Goal: Transaction & Acquisition: Purchase product/service

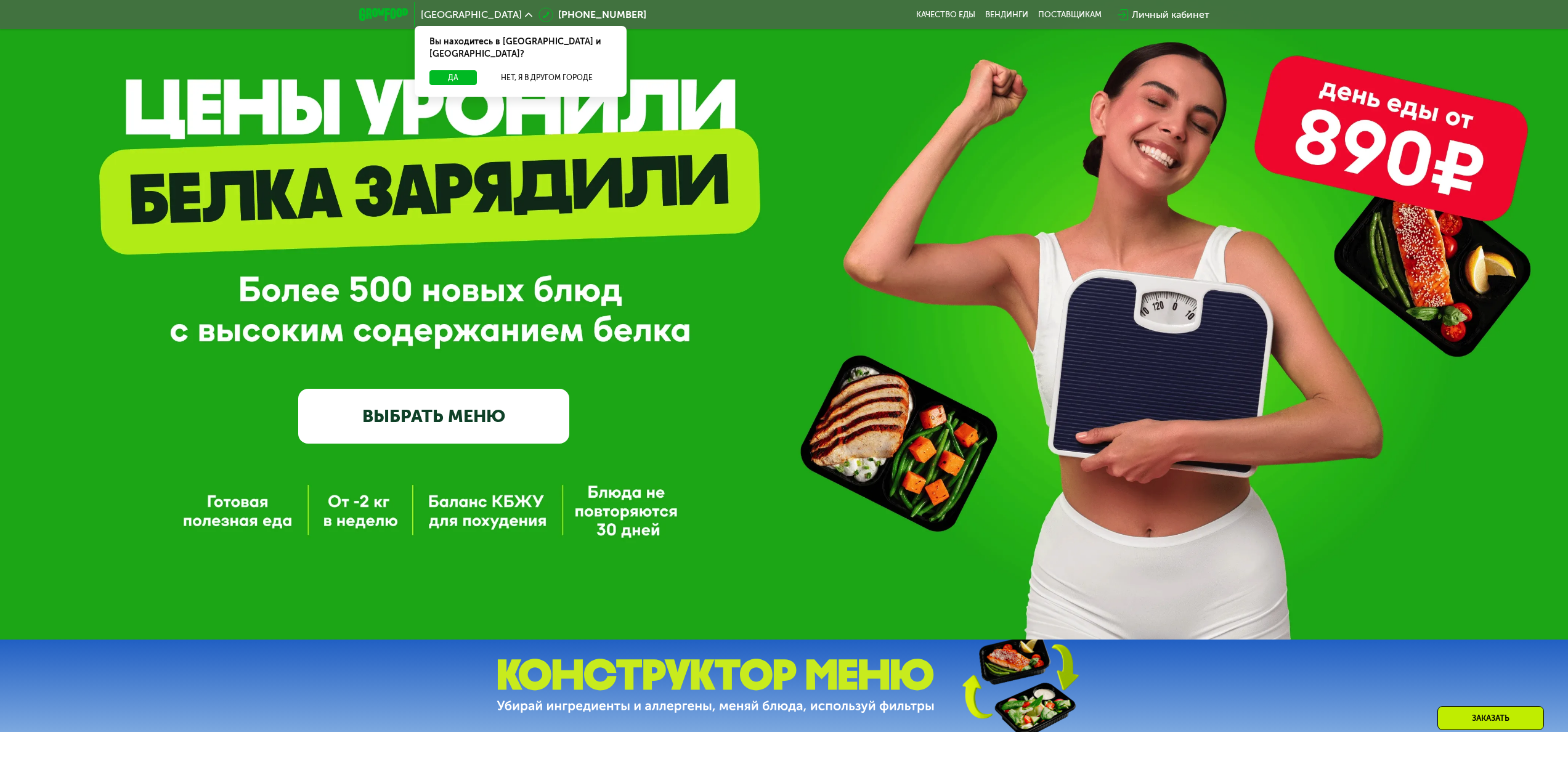
scroll to position [123, 0]
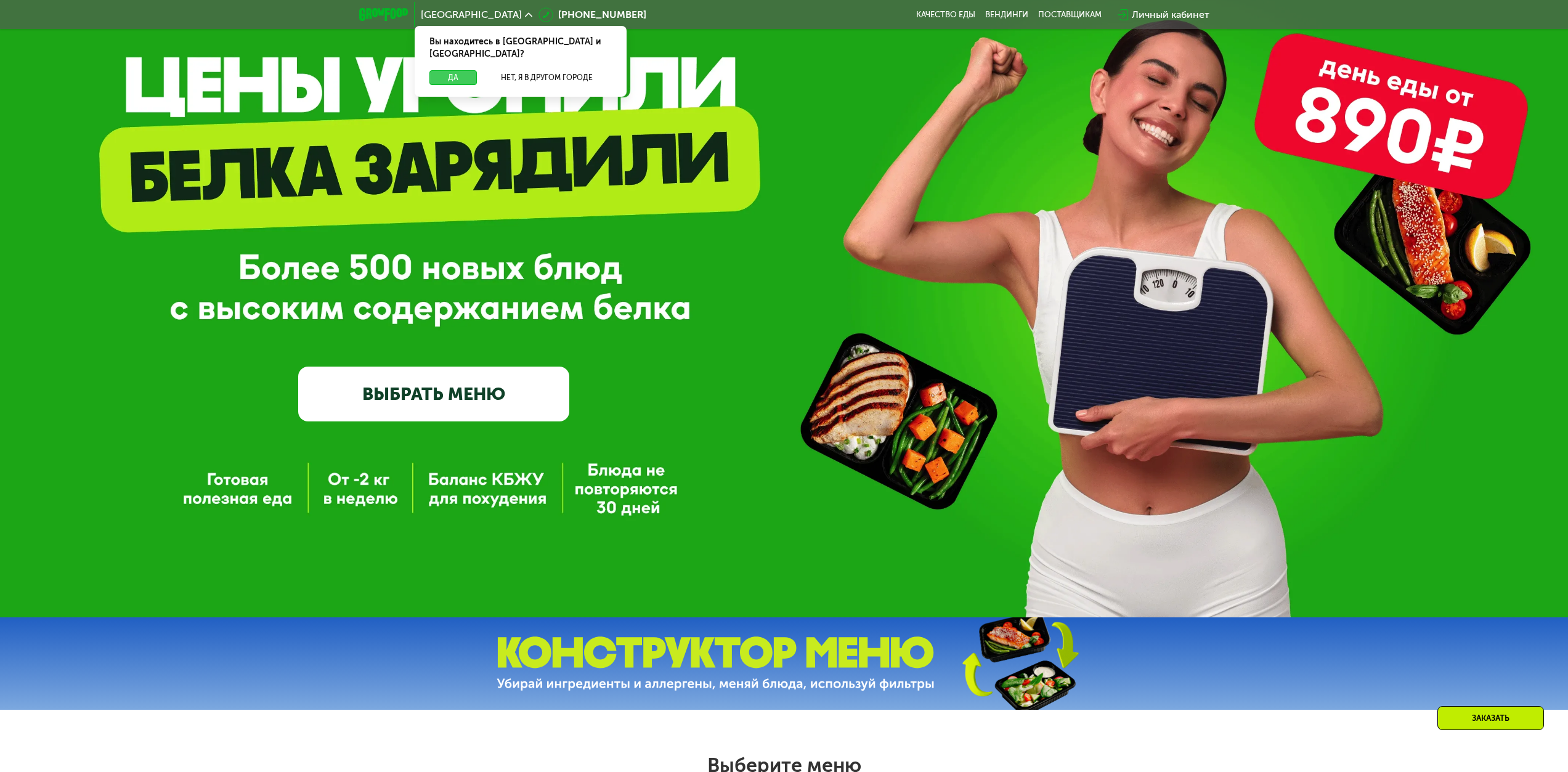
click at [448, 70] on button "Да" at bounding box center [453, 77] width 47 height 15
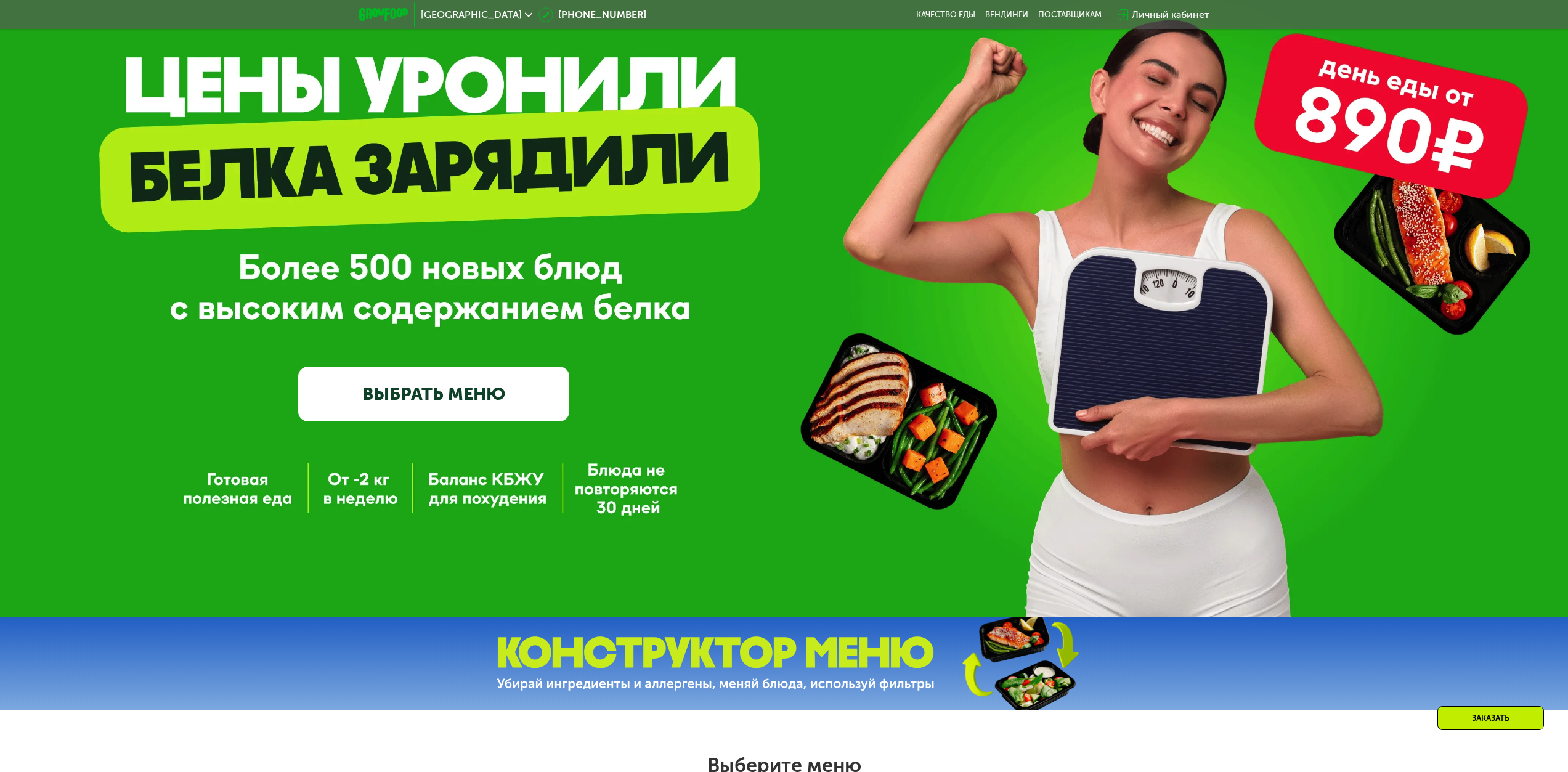
click at [406, 342] on link "ВЫБРАТЬ МЕНЮ" at bounding box center [434, 394] width 271 height 54
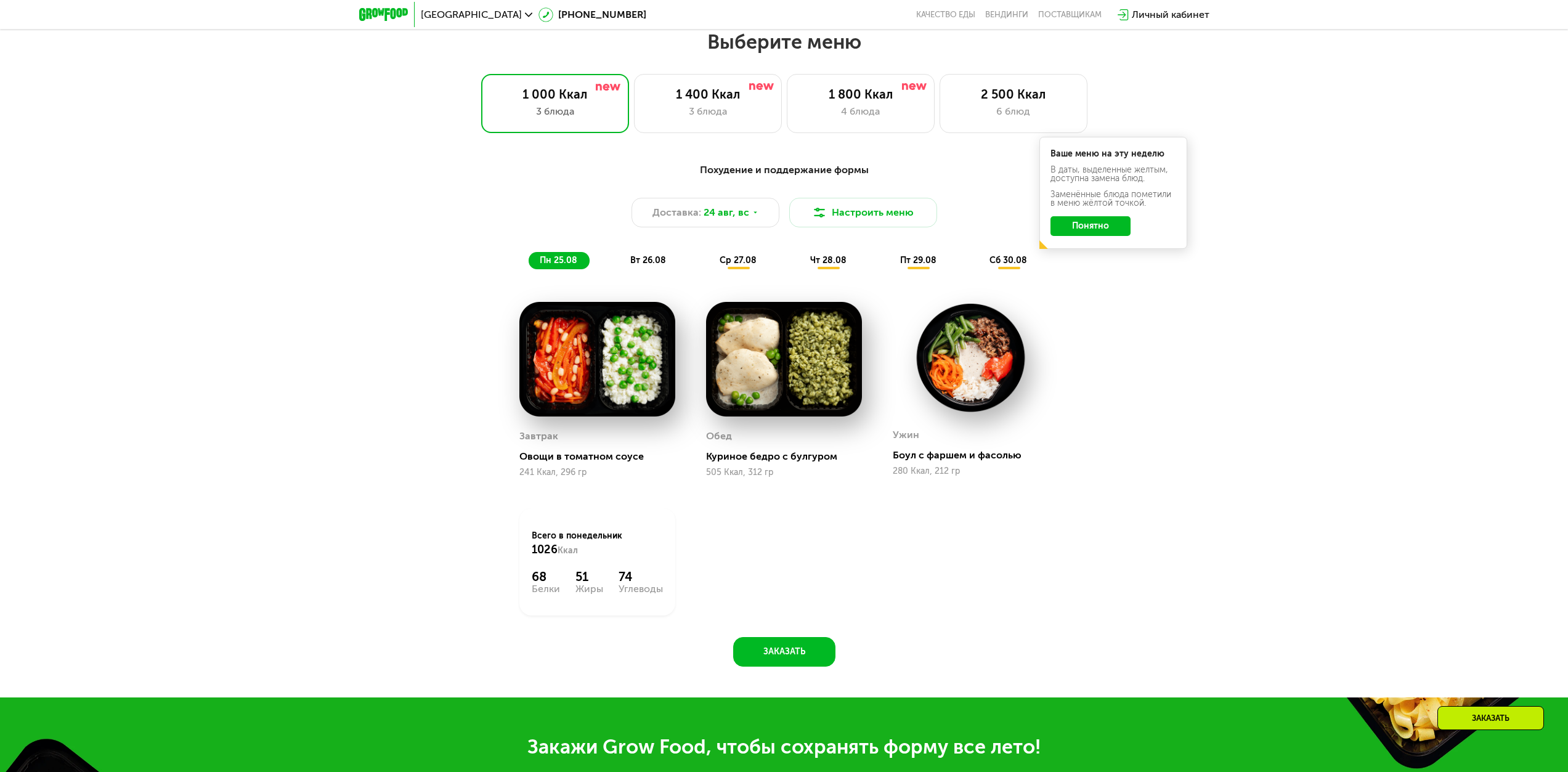
scroll to position [852, 0]
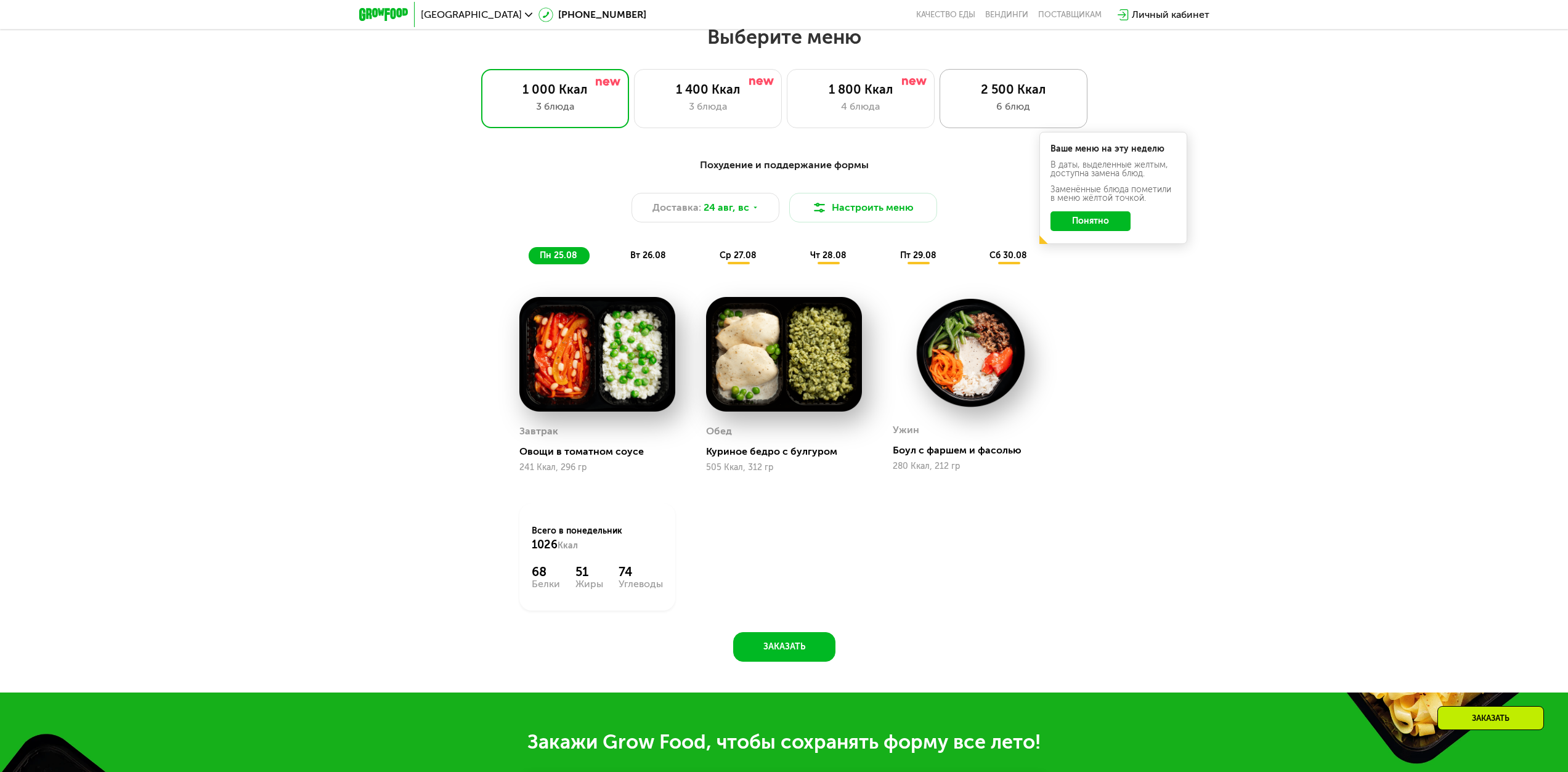
click at [787, 113] on div "6 блюд" at bounding box center [1013, 106] width 122 height 15
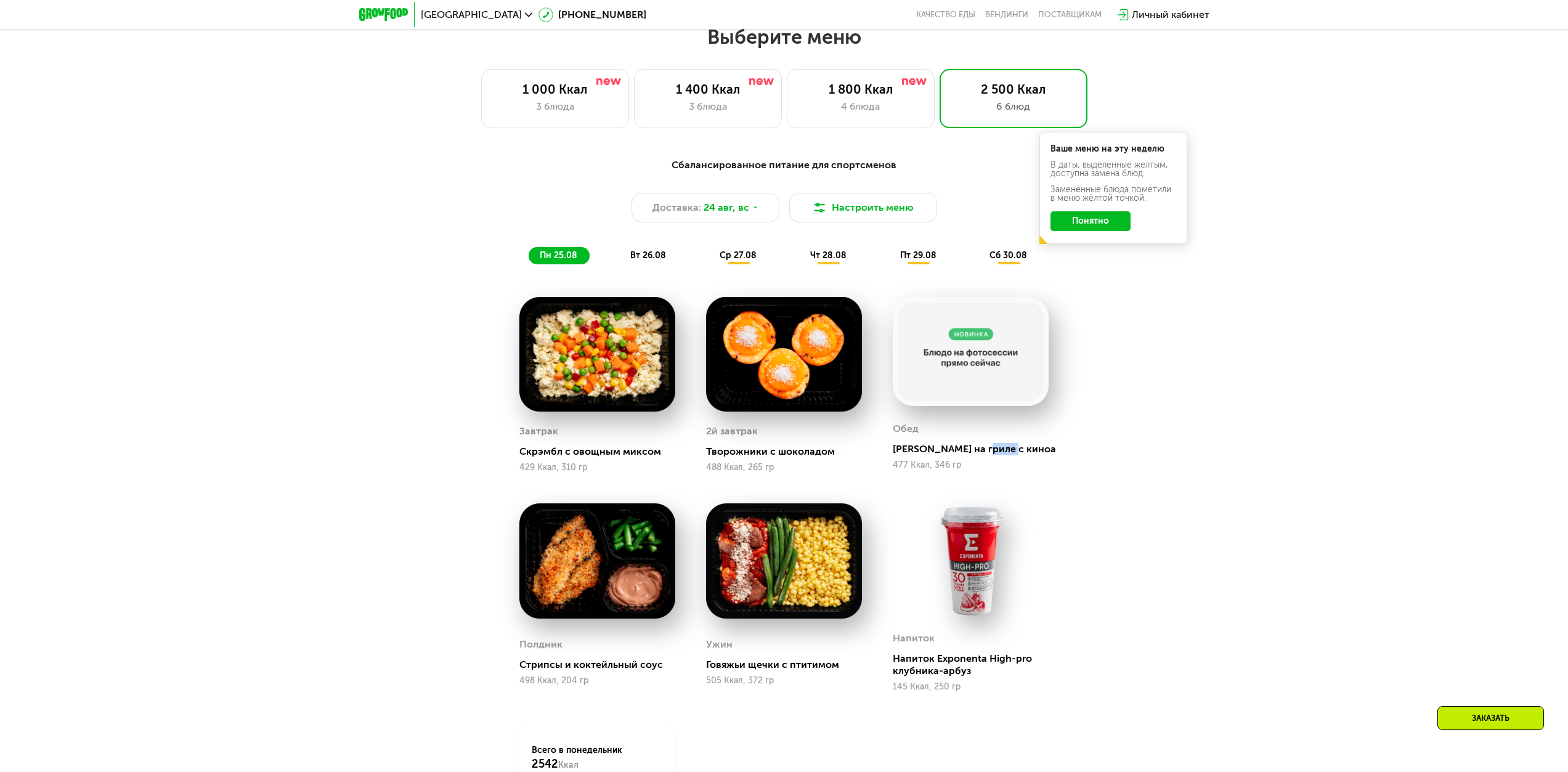
drag, startPoint x: 981, startPoint y: 453, endPoint x: 1024, endPoint y: 453, distance: 43.0
click at [787, 342] on div "[PERSON_NAME] на гриле с киноа" at bounding box center [976, 449] width 166 height 13
drag, startPoint x: 518, startPoint y: 670, endPoint x: 658, endPoint y: 676, distance: 140.1
click at [657, 342] on div "Полдник Стрипсы и коктейльный соус 498 Ккал, 204 гр" at bounding box center [597, 598] width 187 height 220
drag, startPoint x: 711, startPoint y: 668, endPoint x: 804, endPoint y: 667, distance: 93.0
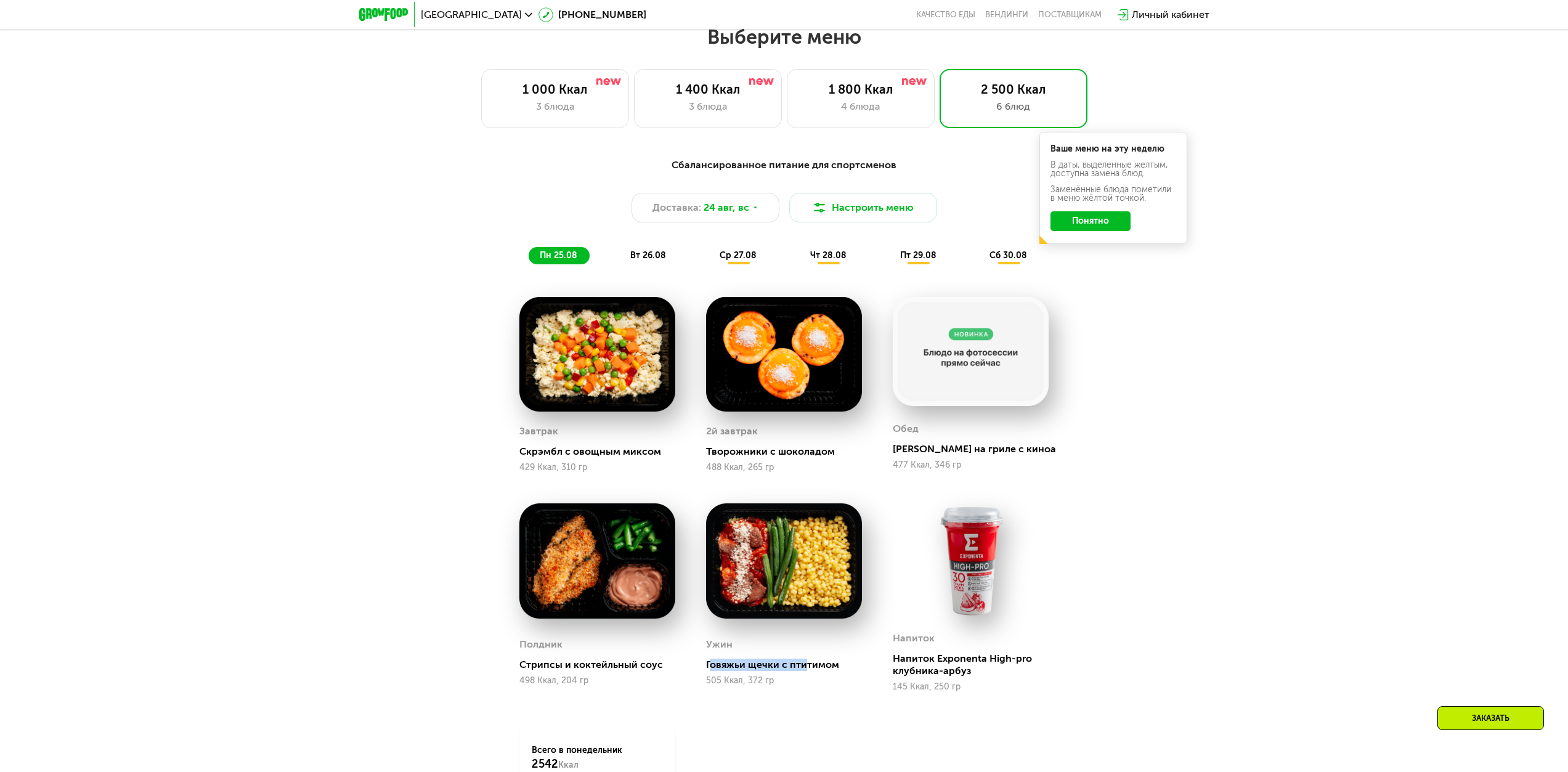
click at [787, 342] on div "Говяжьи щечки с птитимом" at bounding box center [789, 665] width 166 height 13
click at [651, 261] on span "вт 26.08" at bounding box center [648, 255] width 36 height 10
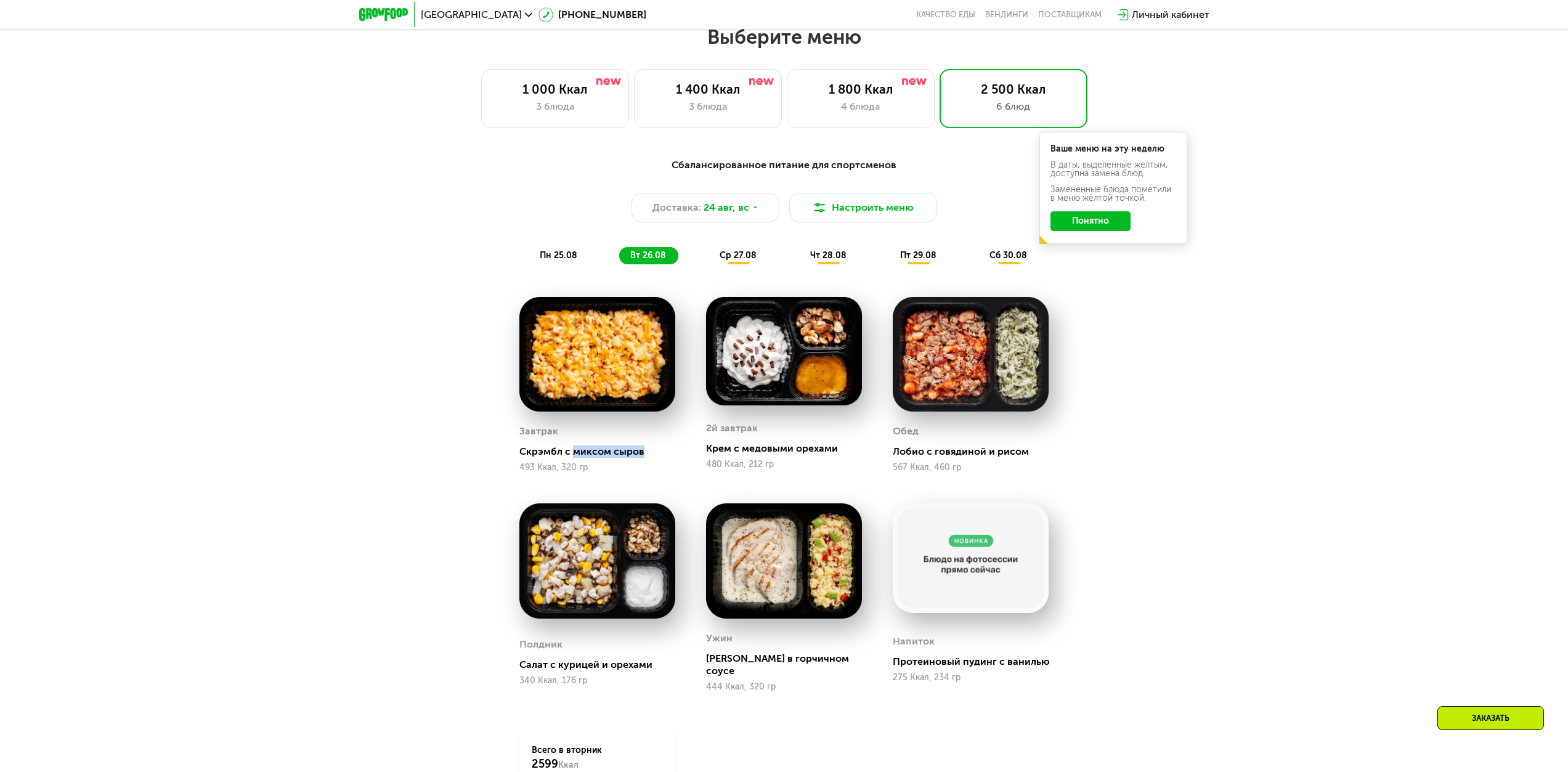
drag, startPoint x: 574, startPoint y: 455, endPoint x: 656, endPoint y: 459, distance: 82.1
click at [656, 342] on div "Скрэмбл с миксом сыров" at bounding box center [602, 452] width 166 height 13
drag, startPoint x: 708, startPoint y: 455, endPoint x: 836, endPoint y: 453, distance: 128.0
click at [787, 342] on div "Крем с медовыми орехами" at bounding box center [789, 449] width 166 height 13
drag, startPoint x: 894, startPoint y: 457, endPoint x: 953, endPoint y: 455, distance: 59.0
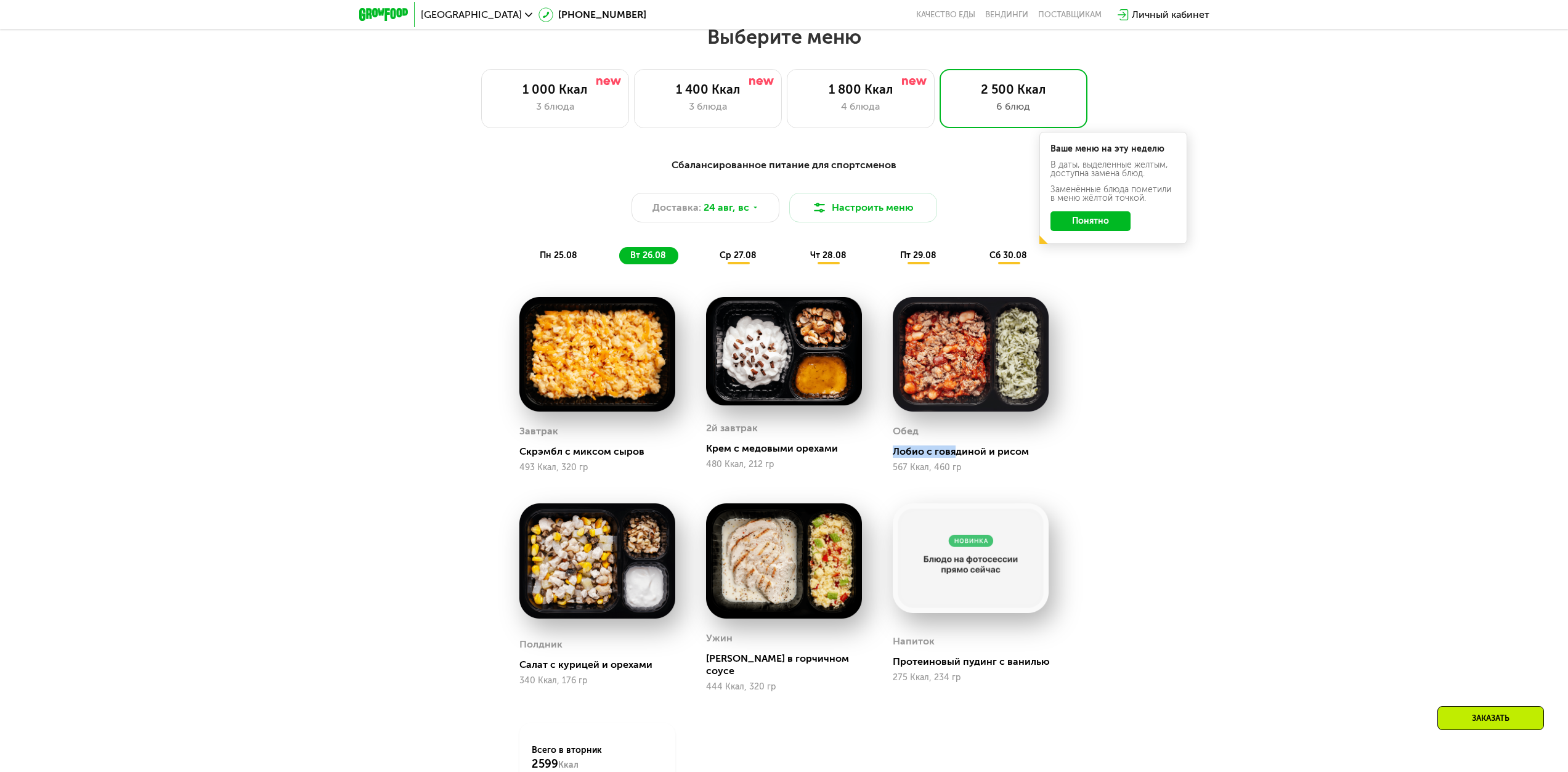
click at [787, 342] on div "Лобио с говядиной и рисом" at bounding box center [976, 452] width 166 height 13
drag, startPoint x: 544, startPoint y: 657, endPoint x: 623, endPoint y: 660, distance: 79.1
click at [621, 342] on div "Салат с курицей и орехами" at bounding box center [602, 665] width 166 height 13
drag, startPoint x: 708, startPoint y: 663, endPoint x: 789, endPoint y: 664, distance: 81.0
click at [787, 342] on div "[PERSON_NAME] в горчичном соусе" at bounding box center [789, 665] width 166 height 24
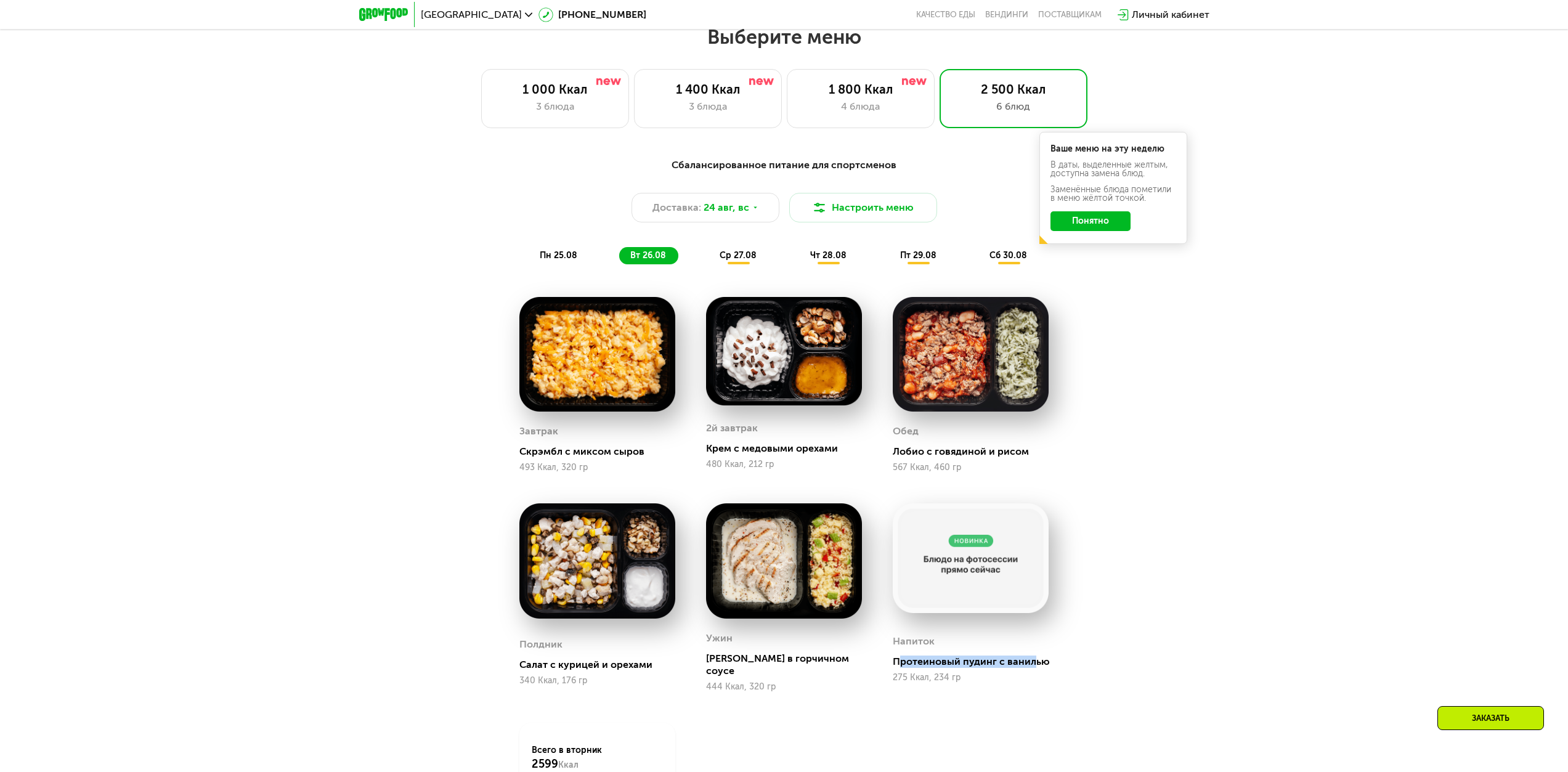
drag, startPoint x: 901, startPoint y: 661, endPoint x: 1032, endPoint y: 661, distance: 131.0
click at [787, 342] on div "Протеиновый пудинг с ванилью" at bounding box center [976, 662] width 166 height 13
click at [740, 259] on span "ср 27.08" at bounding box center [738, 255] width 37 height 10
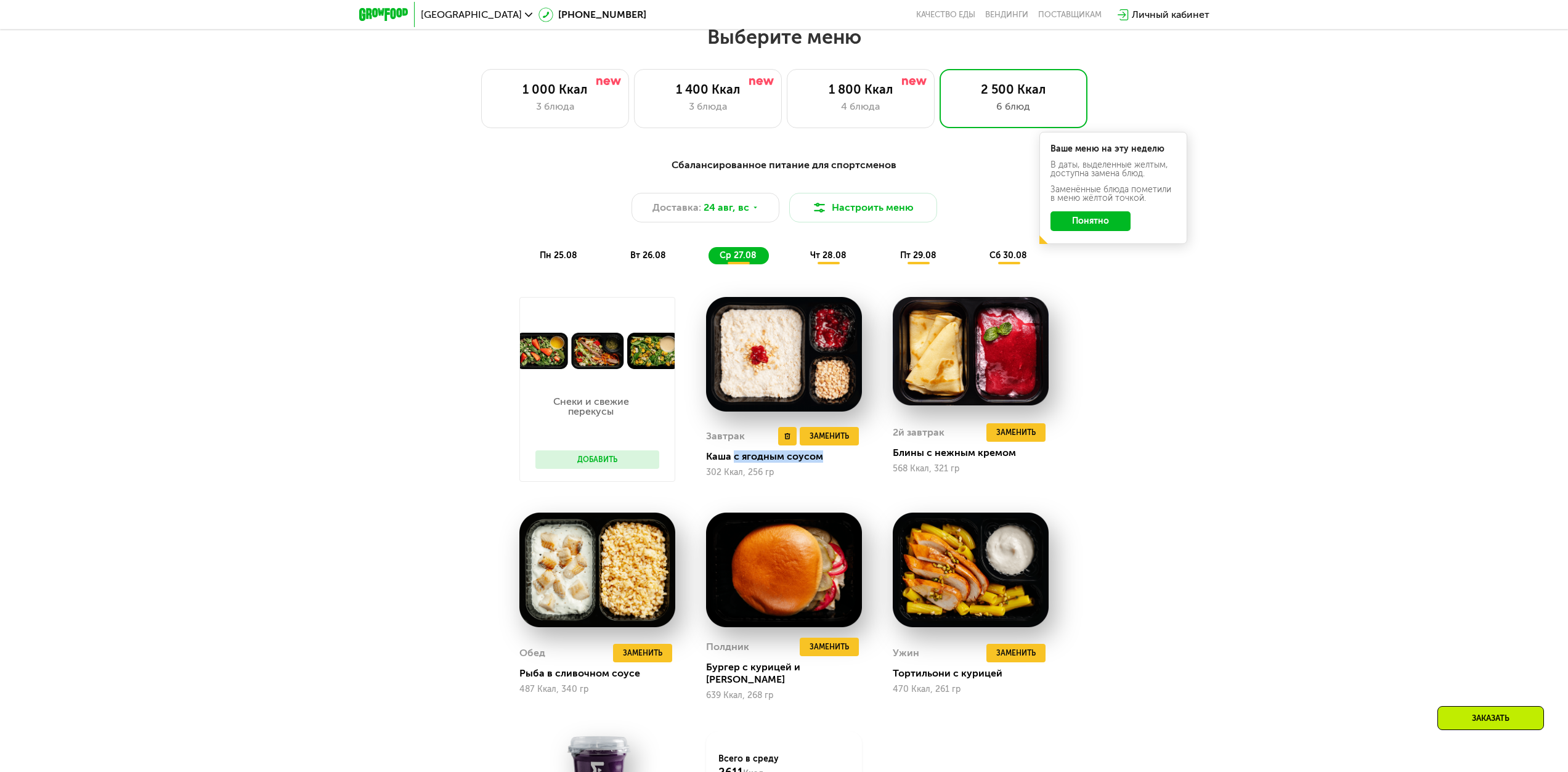
drag, startPoint x: 734, startPoint y: 454, endPoint x: 821, endPoint y: 467, distance: 88.0
click at [787, 342] on div "Каша с ягодным соусом" at bounding box center [789, 457] width 166 height 13
drag, startPoint x: 889, startPoint y: 457, endPoint x: 1014, endPoint y: 462, distance: 125.1
click at [787, 342] on div "2й завтрак Удалить 2й завтрак Заменить Заменить 2й завтрак Блины с нежным кремо…" at bounding box center [971, 389] width 187 height 215
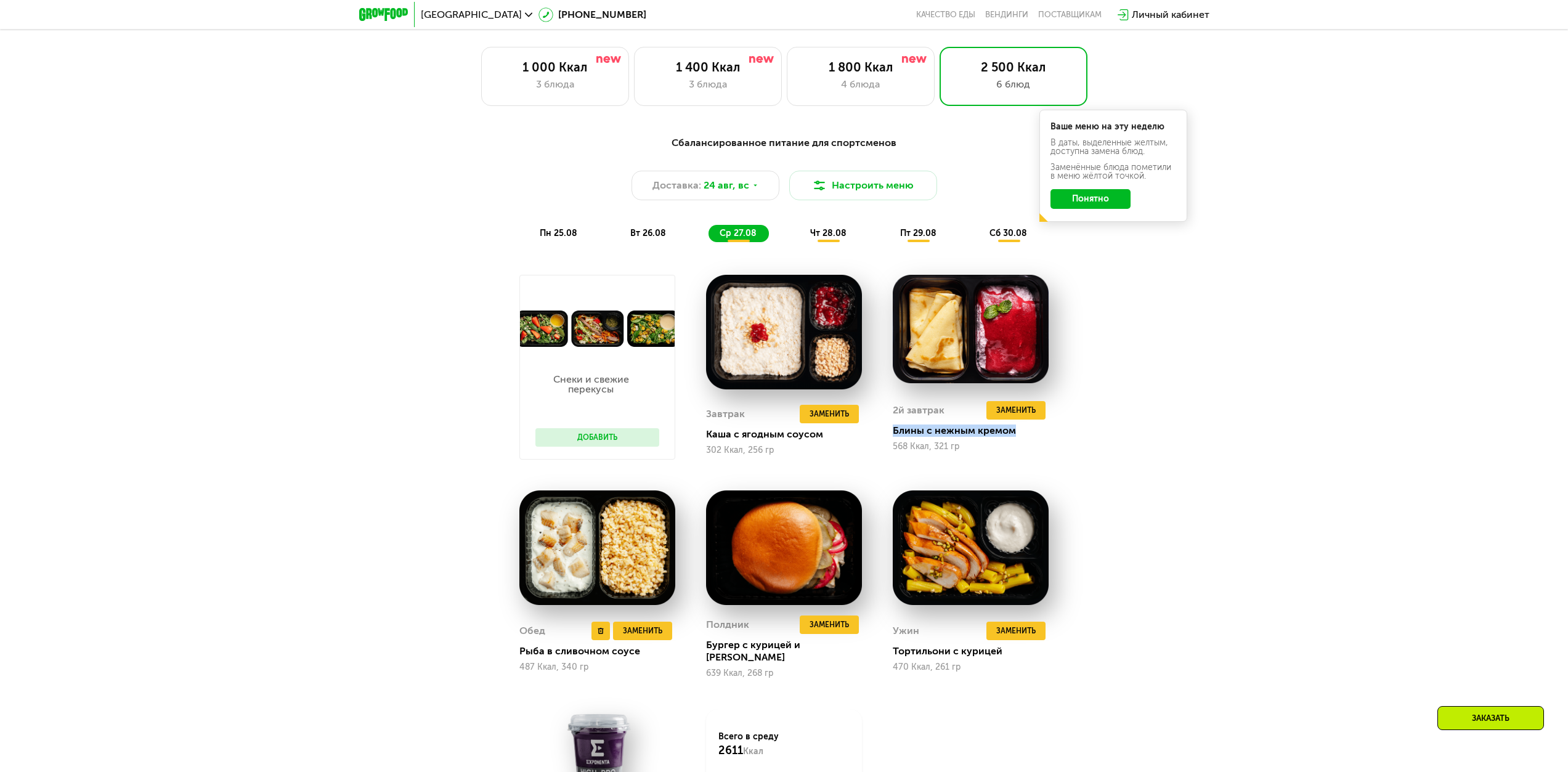
scroll to position [914, 0]
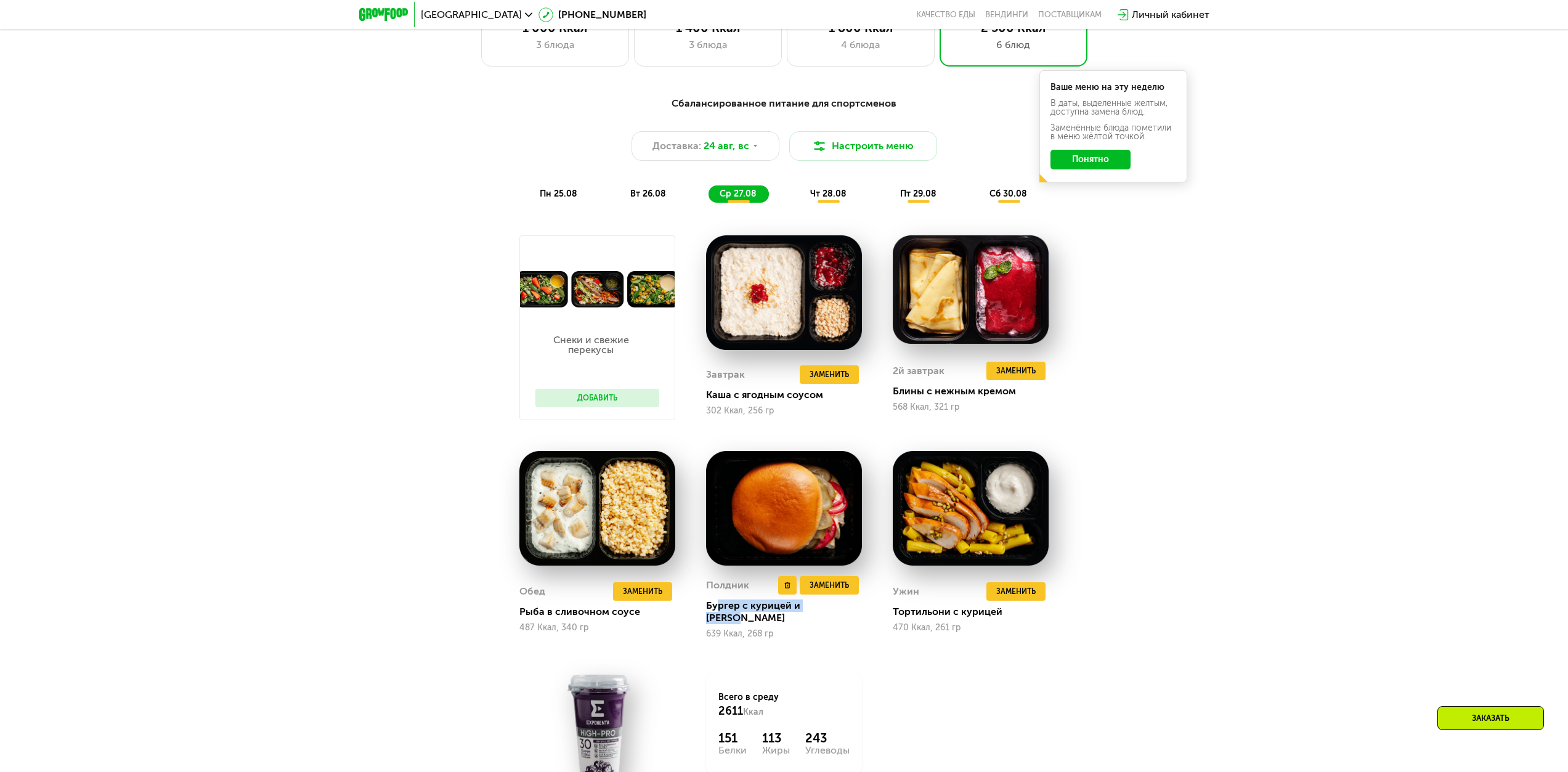
drag, startPoint x: 716, startPoint y: 612, endPoint x: 835, endPoint y: 614, distance: 119.0
click at [787, 342] on div "Бургер с курицей и [PERSON_NAME]" at bounding box center [789, 612] width 166 height 24
drag, startPoint x: 889, startPoint y: 607, endPoint x: 994, endPoint y: 618, distance: 105.6
click at [787, 342] on div "Ужин Удалить Ужин Заменить Заменить Ужин Тортильони с курицей 470 Ккал, 261 гр" at bounding box center [971, 545] width 187 height 220
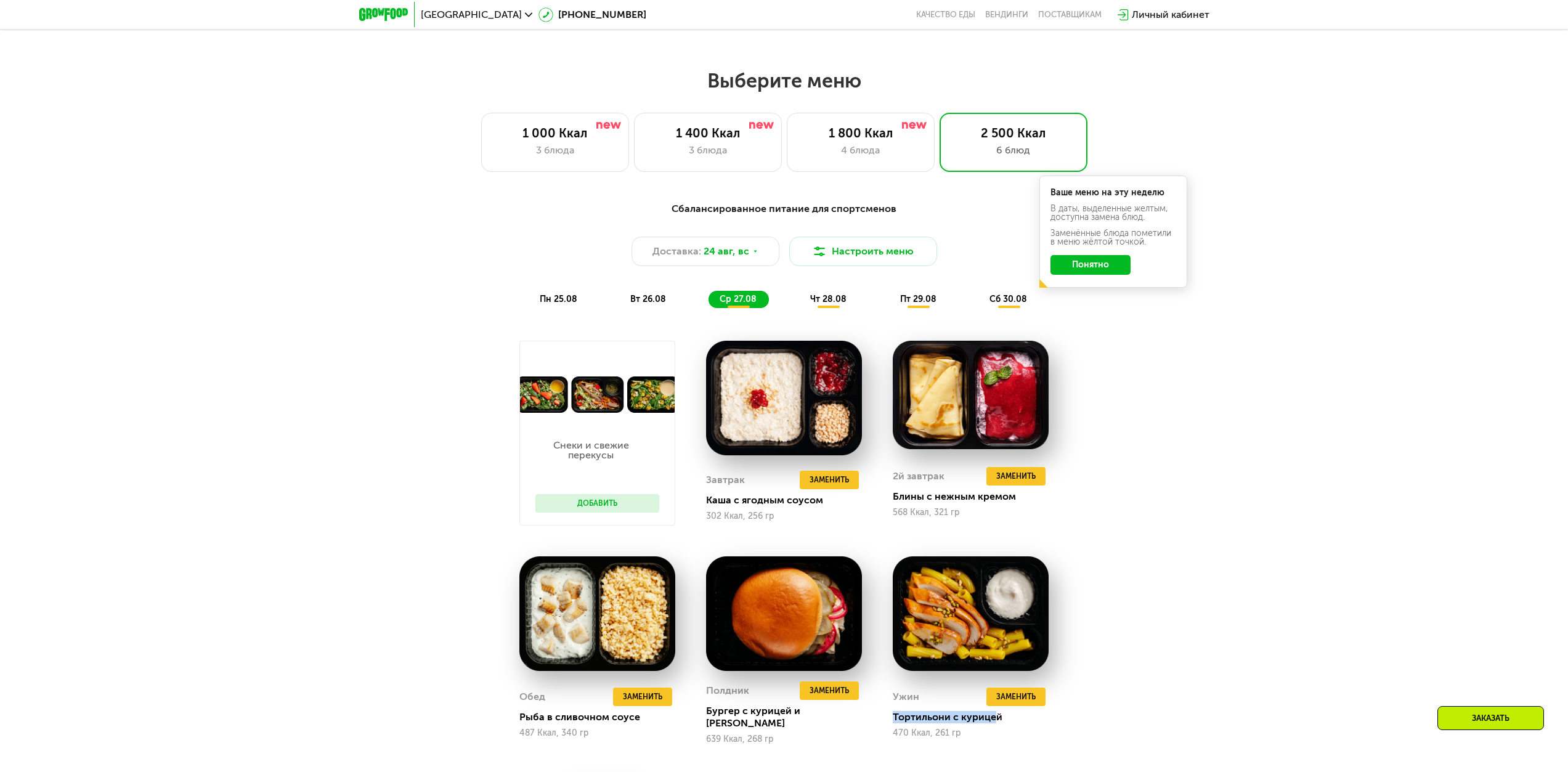
scroll to position [790, 0]
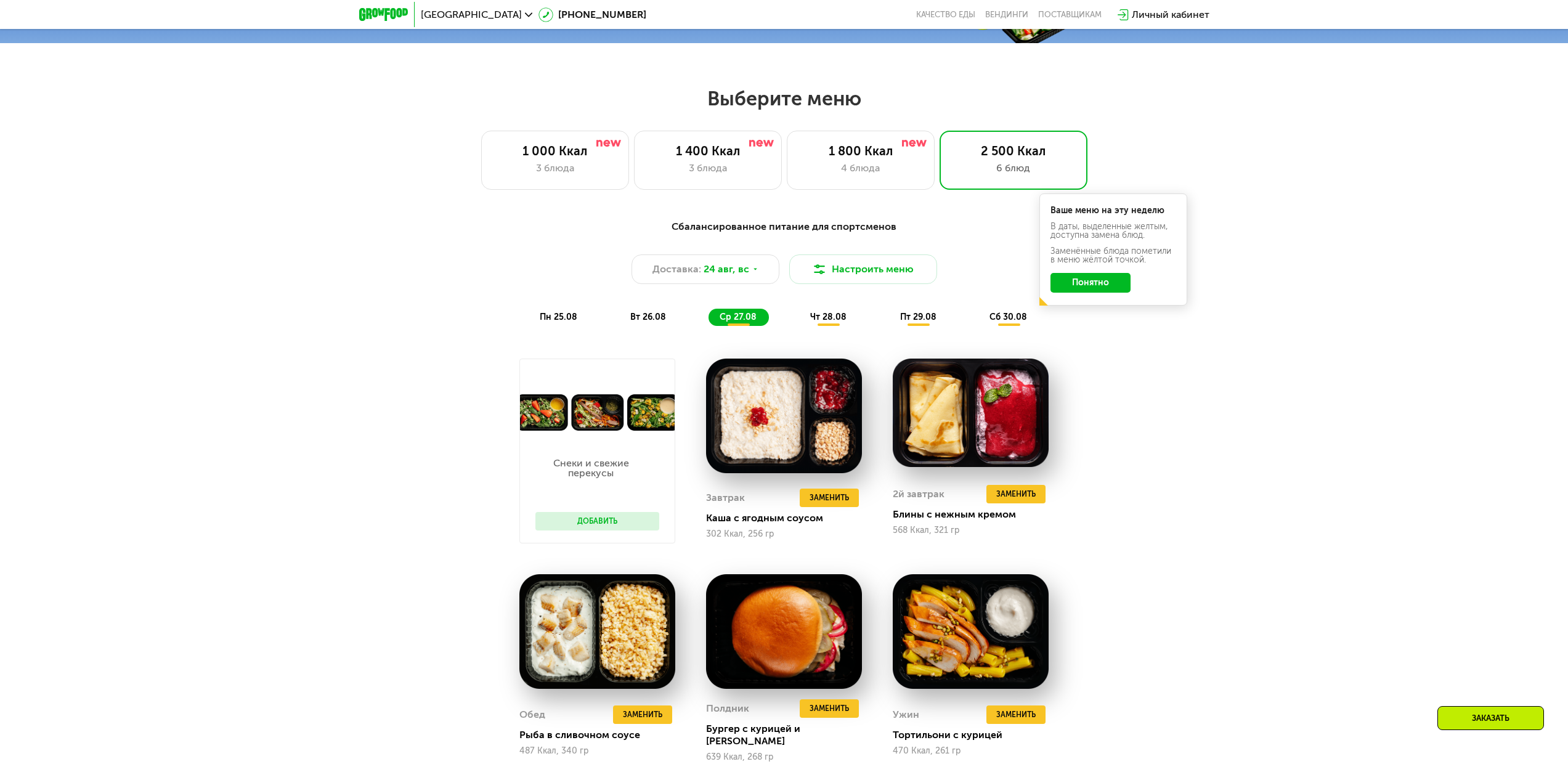
click at [787, 321] on span "чт 28.08" at bounding box center [828, 317] width 36 height 10
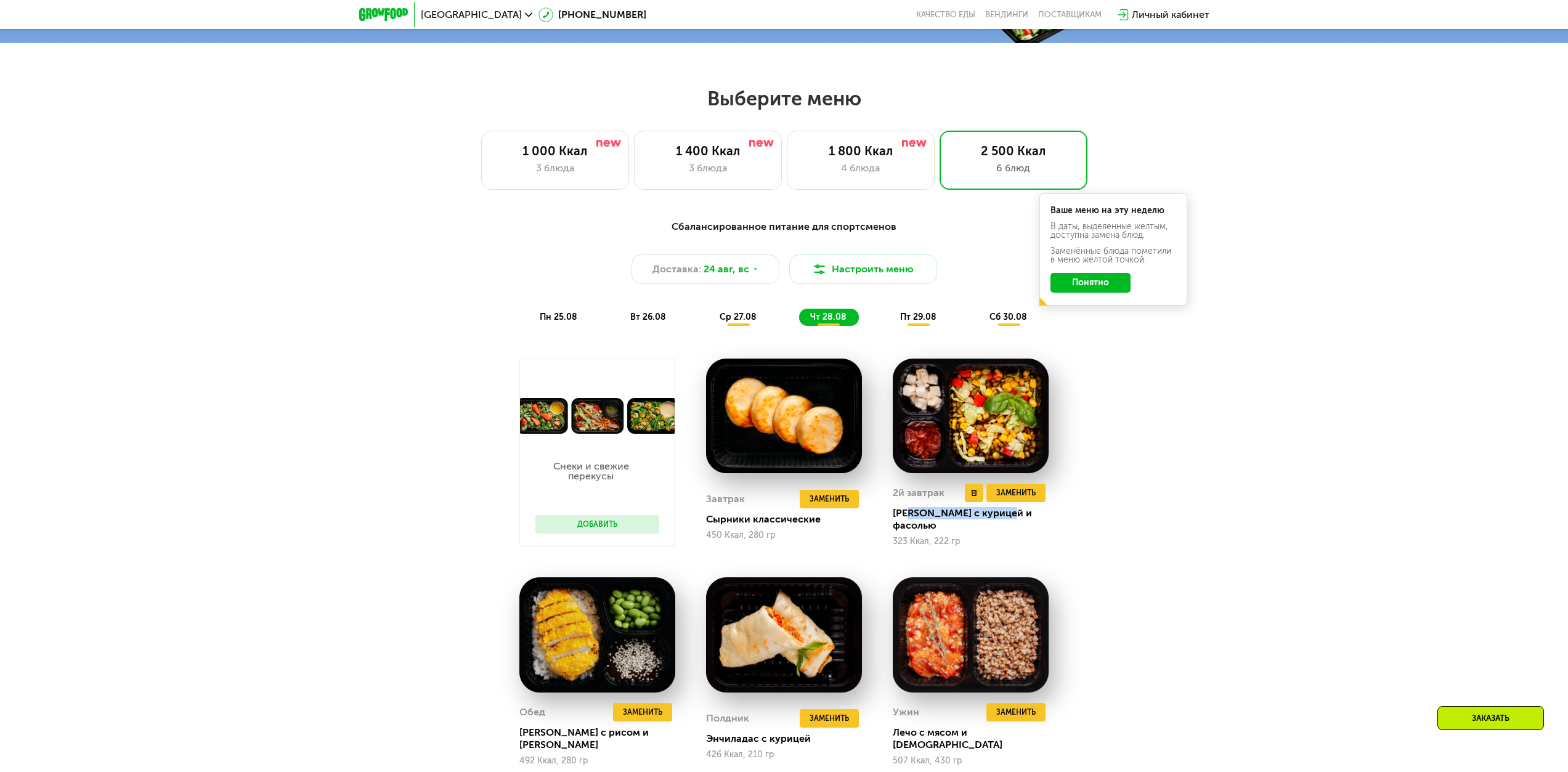
drag, startPoint x: 908, startPoint y: 522, endPoint x: 1008, endPoint y: 528, distance: 100.2
click at [787, 342] on div "[PERSON_NAME] с курицей и фасолью" at bounding box center [976, 519] width 166 height 24
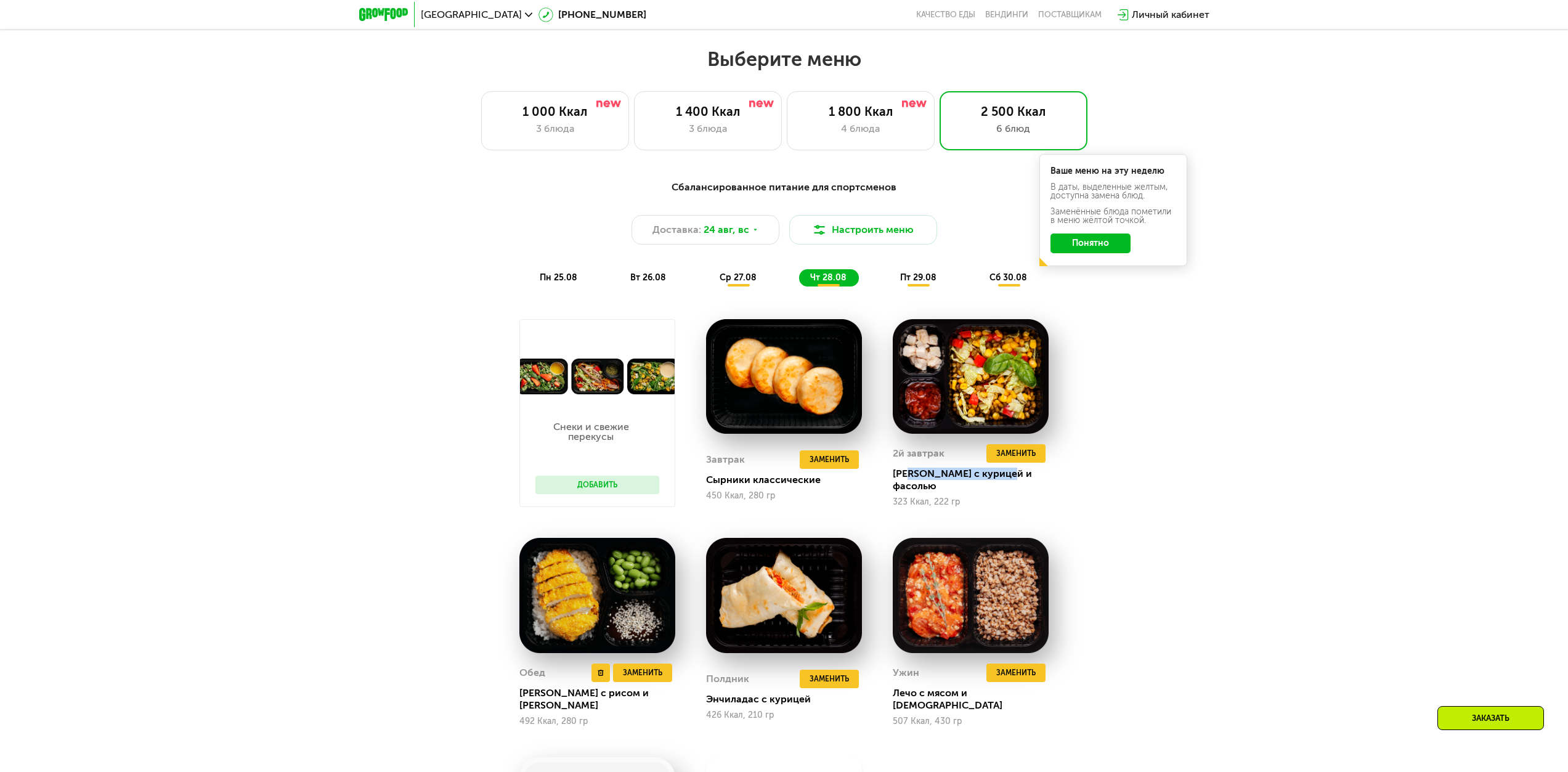
scroll to position [852, 0]
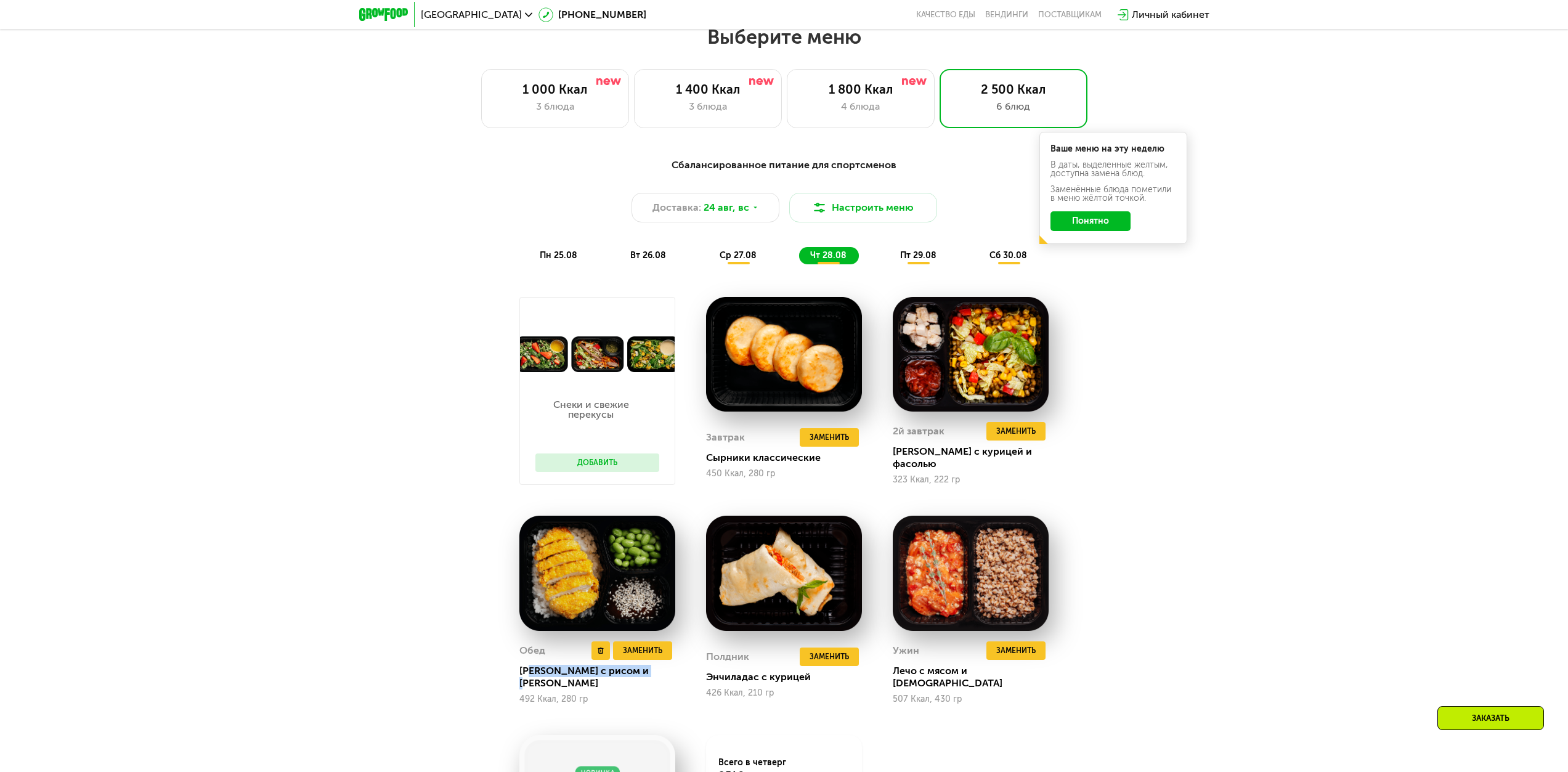
drag, startPoint x: 533, startPoint y: 670, endPoint x: 653, endPoint y: 674, distance: 120.1
click at [655, 342] on div "[PERSON_NAME] с рисом и [PERSON_NAME]" at bounding box center [602, 677] width 166 height 24
drag, startPoint x: 895, startPoint y: 673, endPoint x: 1003, endPoint y: 673, distance: 108.0
click at [787, 342] on div "Лечо с мясом и [DEMOGRAPHIC_DATA]" at bounding box center [976, 677] width 166 height 24
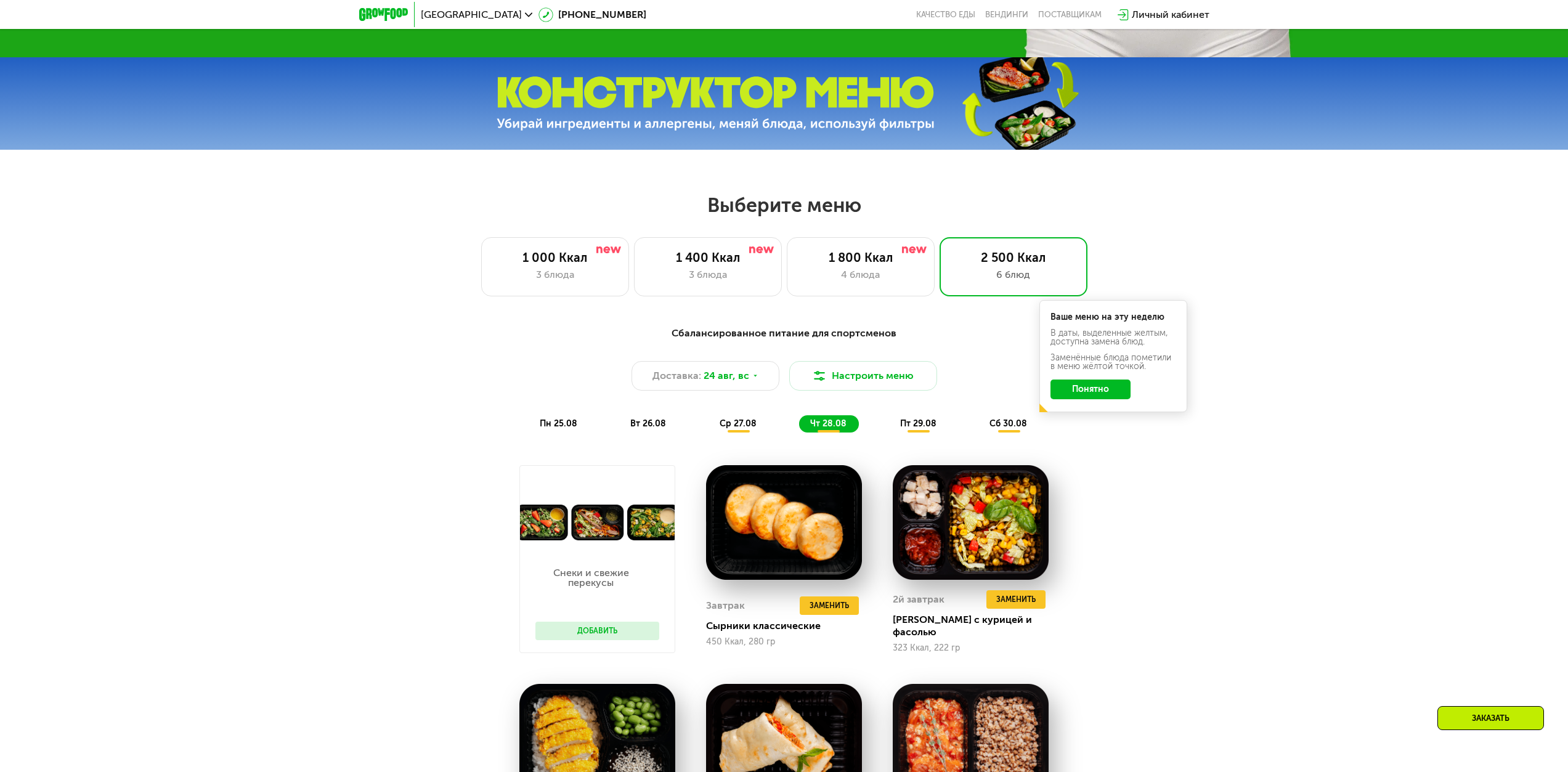
scroll to position [605, 0]
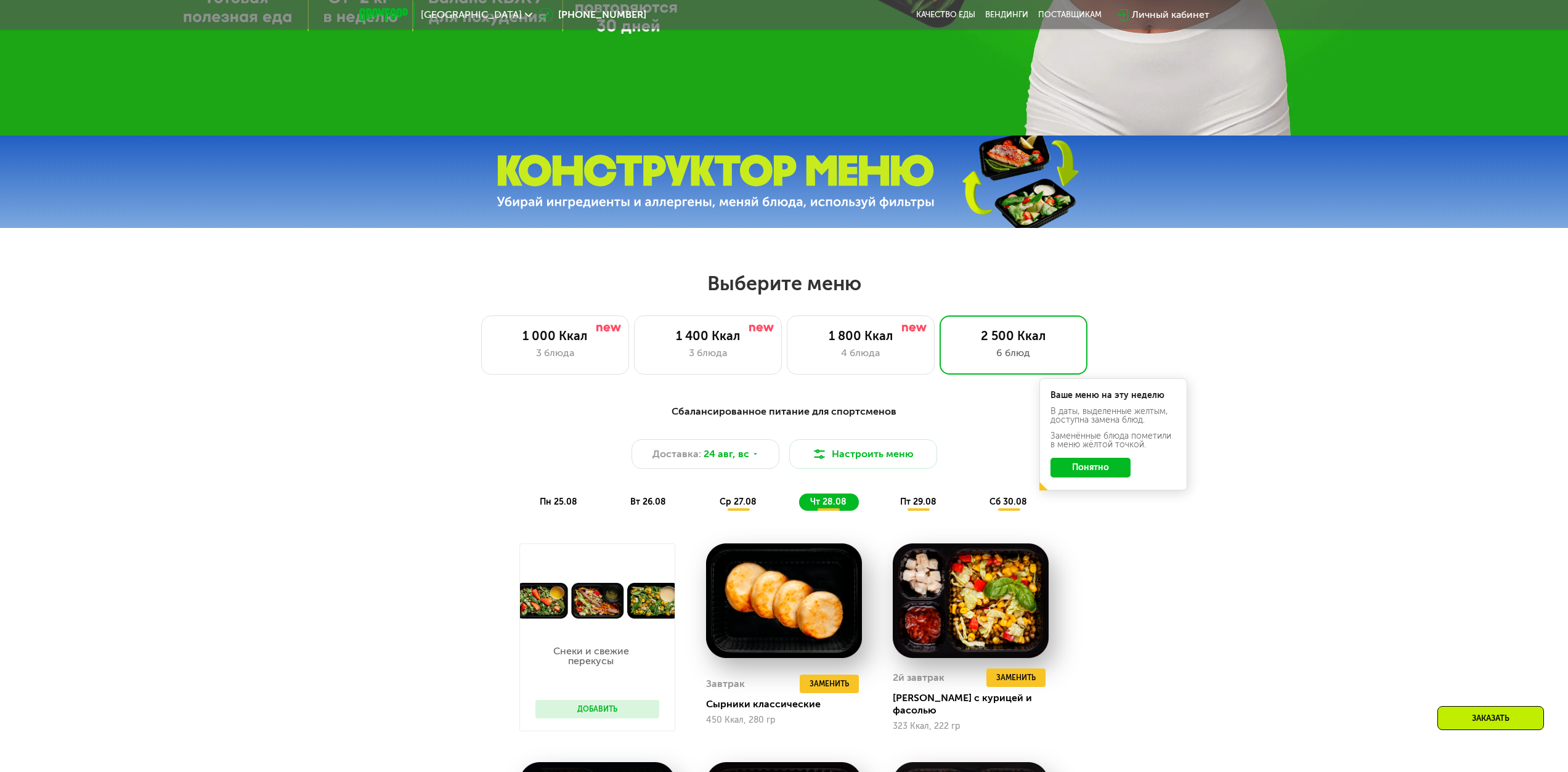
click at [787, 342] on span "пт 29.08" at bounding box center [918, 501] width 36 height 10
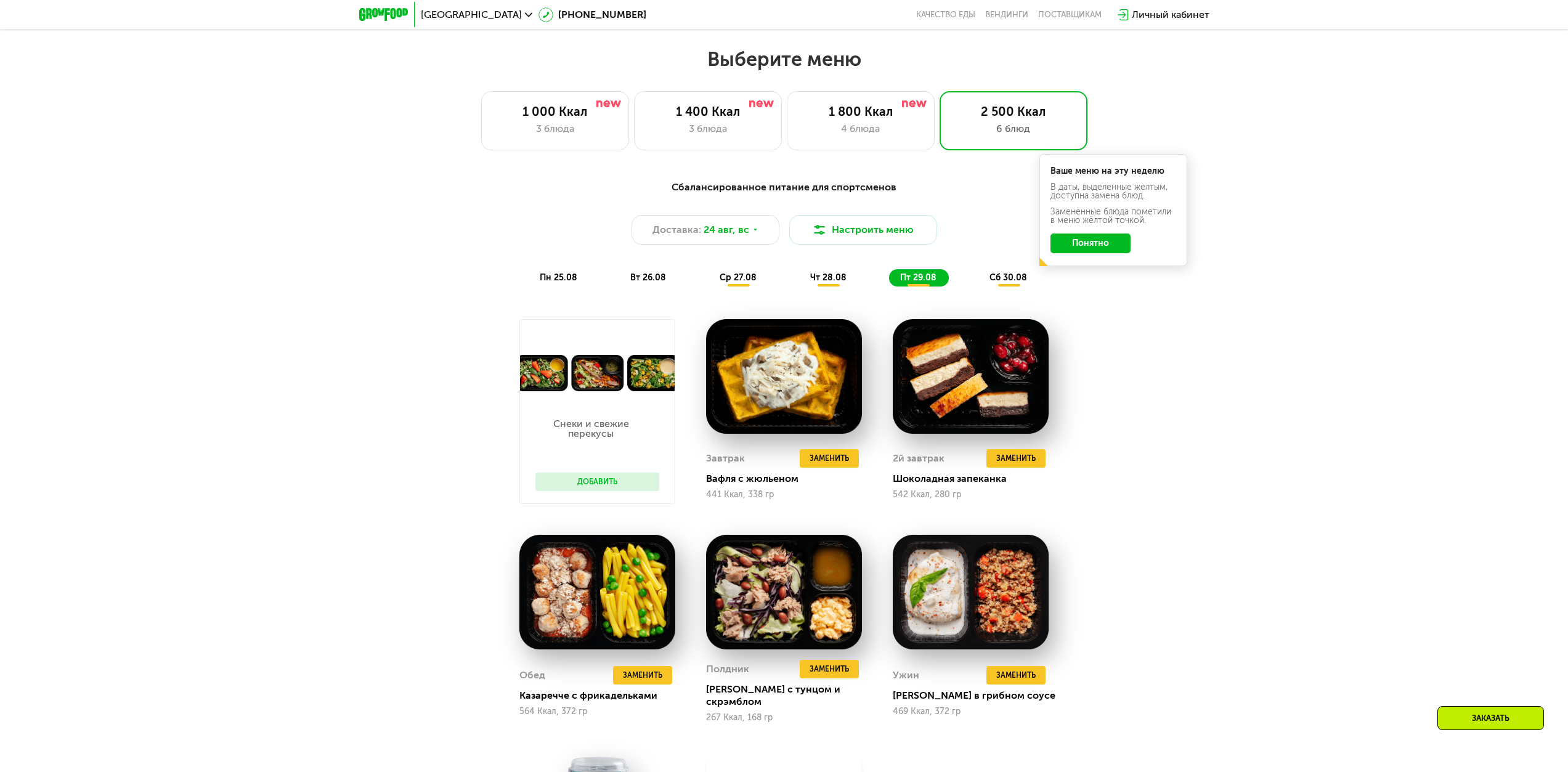
scroll to position [852, 0]
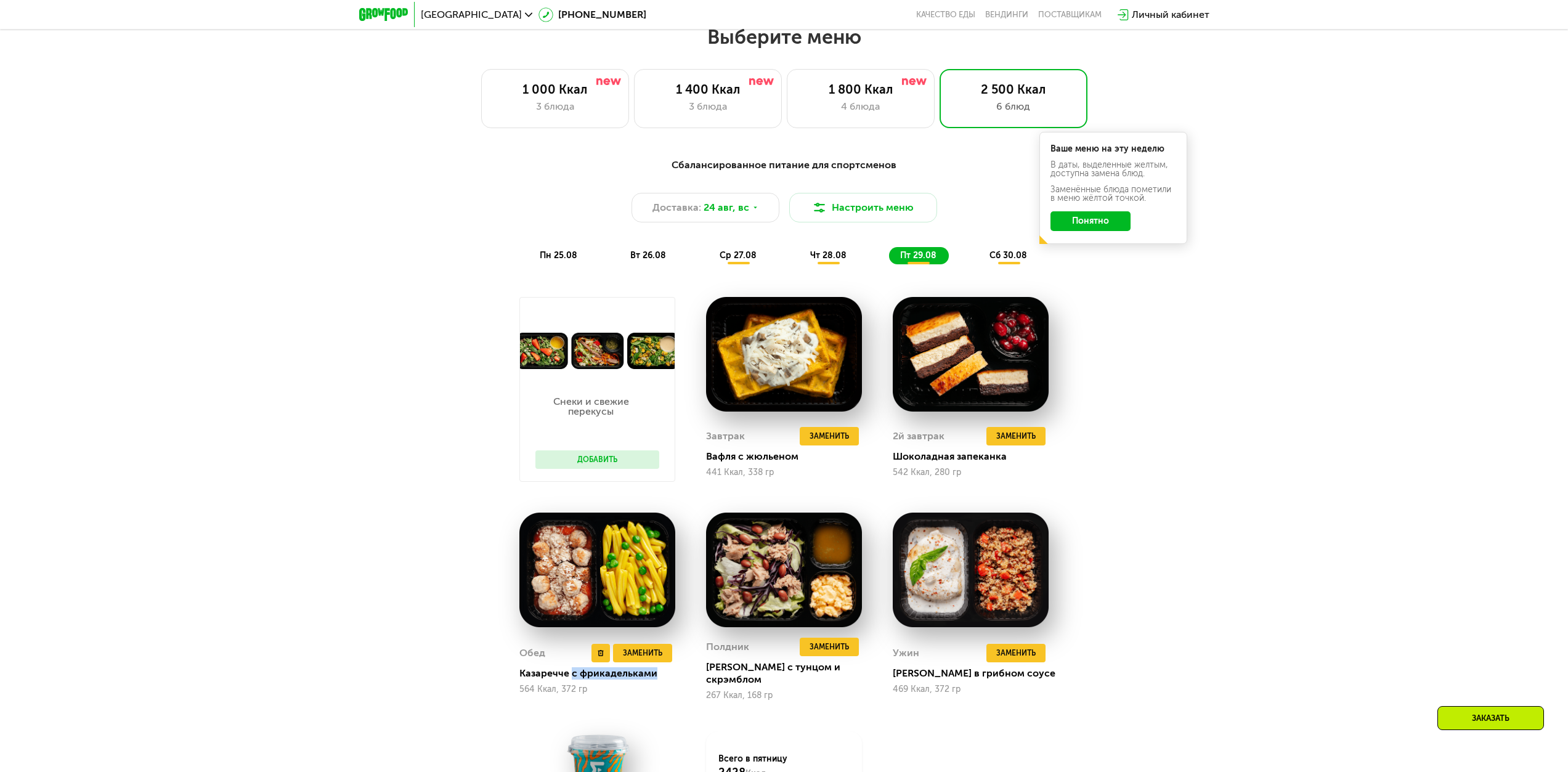
drag, startPoint x: 570, startPoint y: 670, endPoint x: 662, endPoint y: 679, distance: 92.4
click at [658, 342] on div "Казаречче с фрикадельками" at bounding box center [602, 674] width 166 height 13
drag, startPoint x: 709, startPoint y: 672, endPoint x: 845, endPoint y: 677, distance: 136.1
click at [787, 342] on div "[PERSON_NAME] с тунцом и скрэмблом" at bounding box center [789, 673] width 166 height 24
drag, startPoint x: 894, startPoint y: 670, endPoint x: 998, endPoint y: 672, distance: 104.0
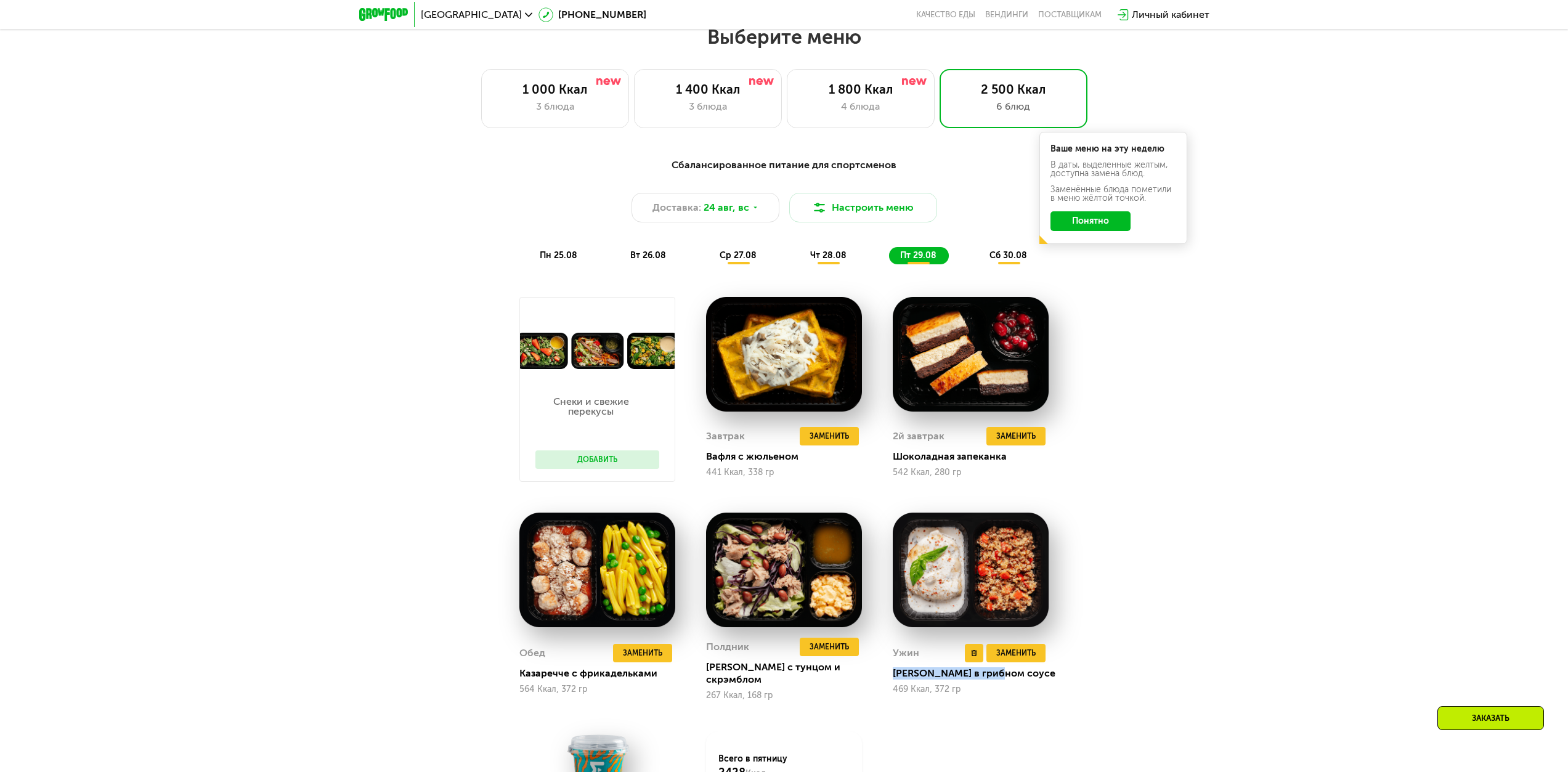
click at [787, 342] on div "[PERSON_NAME] в грибном соусе" at bounding box center [976, 674] width 166 height 13
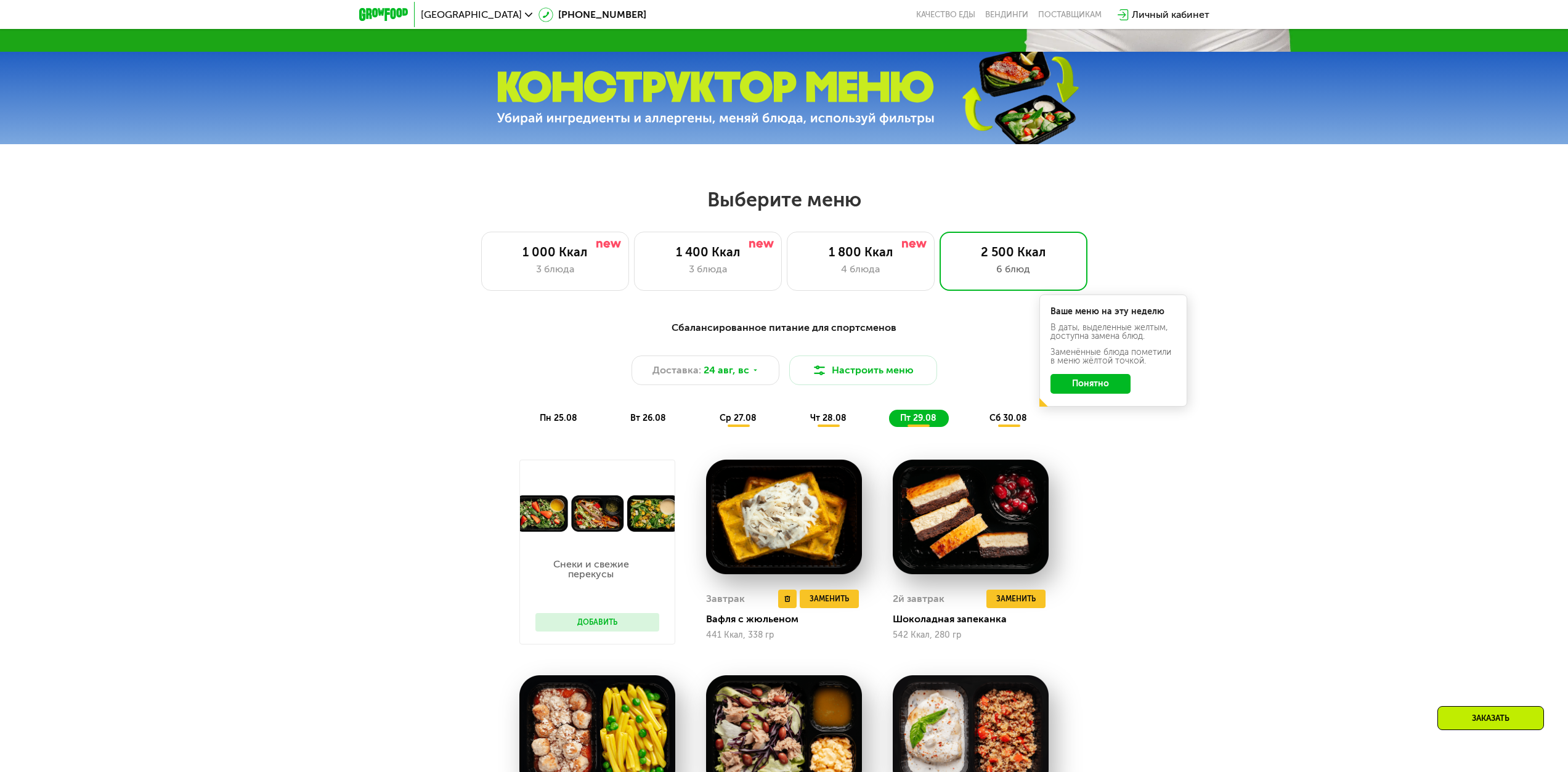
scroll to position [667, 0]
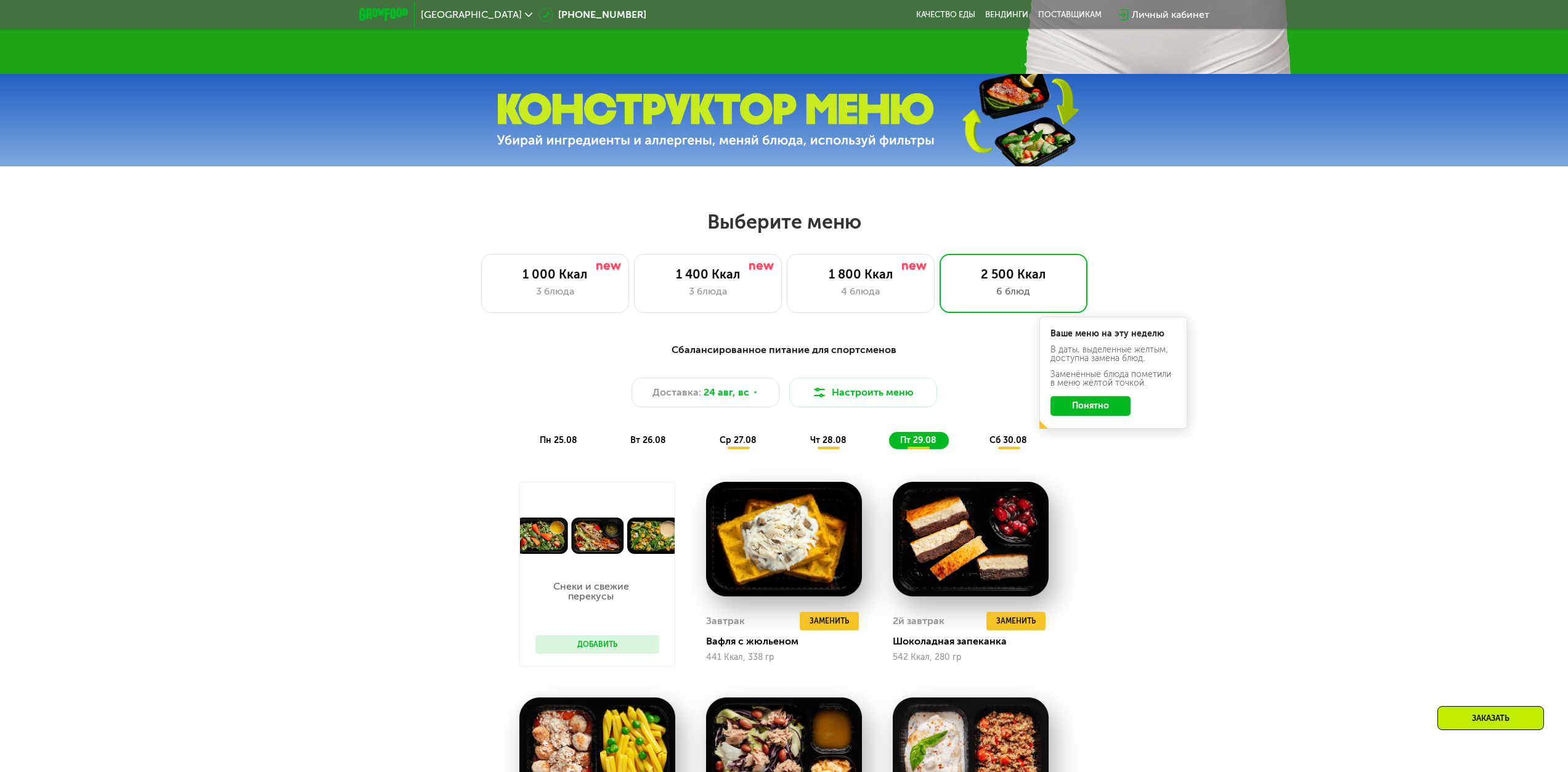
click at [787, 342] on span "сб 30.08" at bounding box center [1008, 440] width 38 height 10
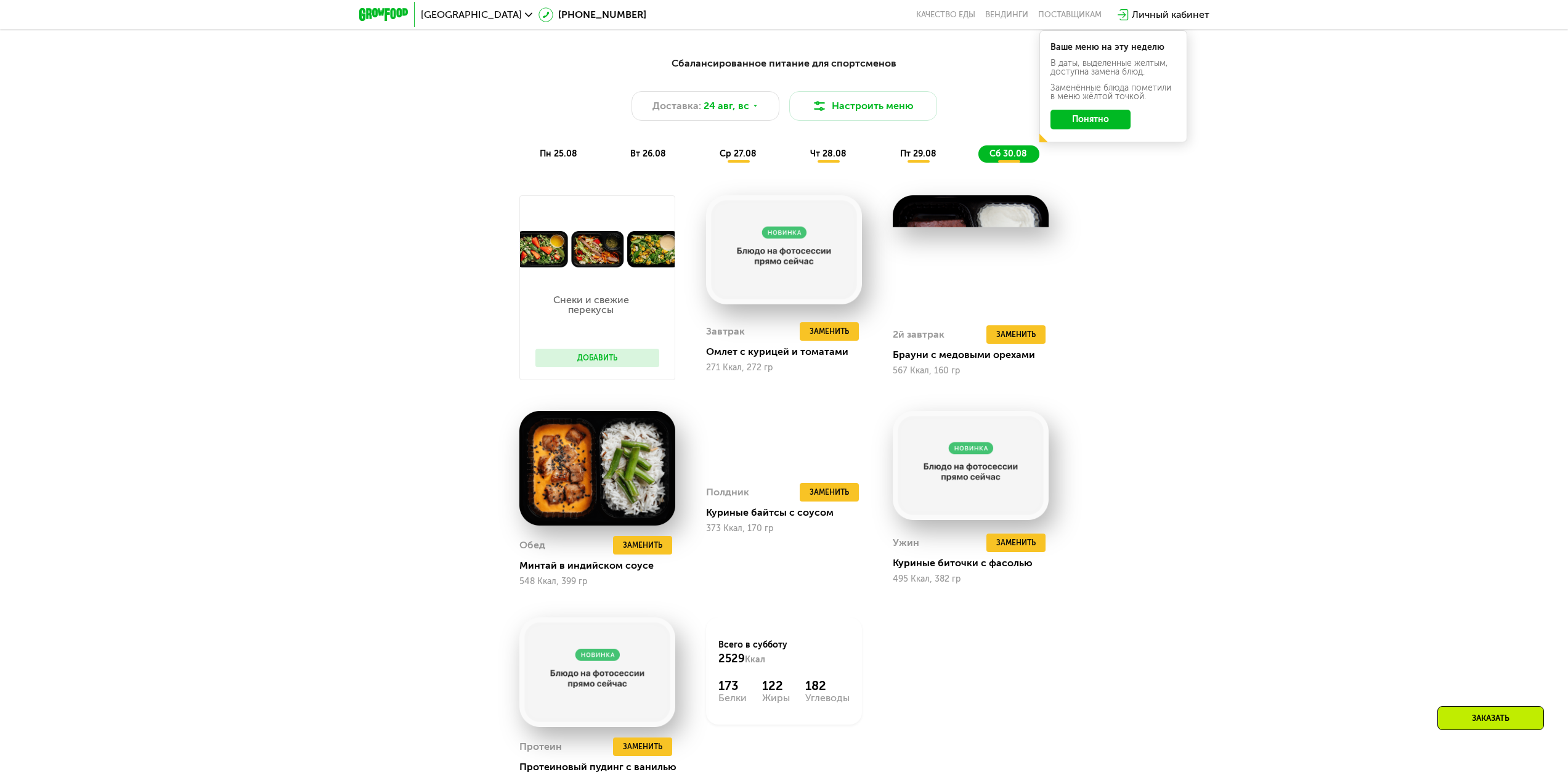
scroll to position [975, 0]
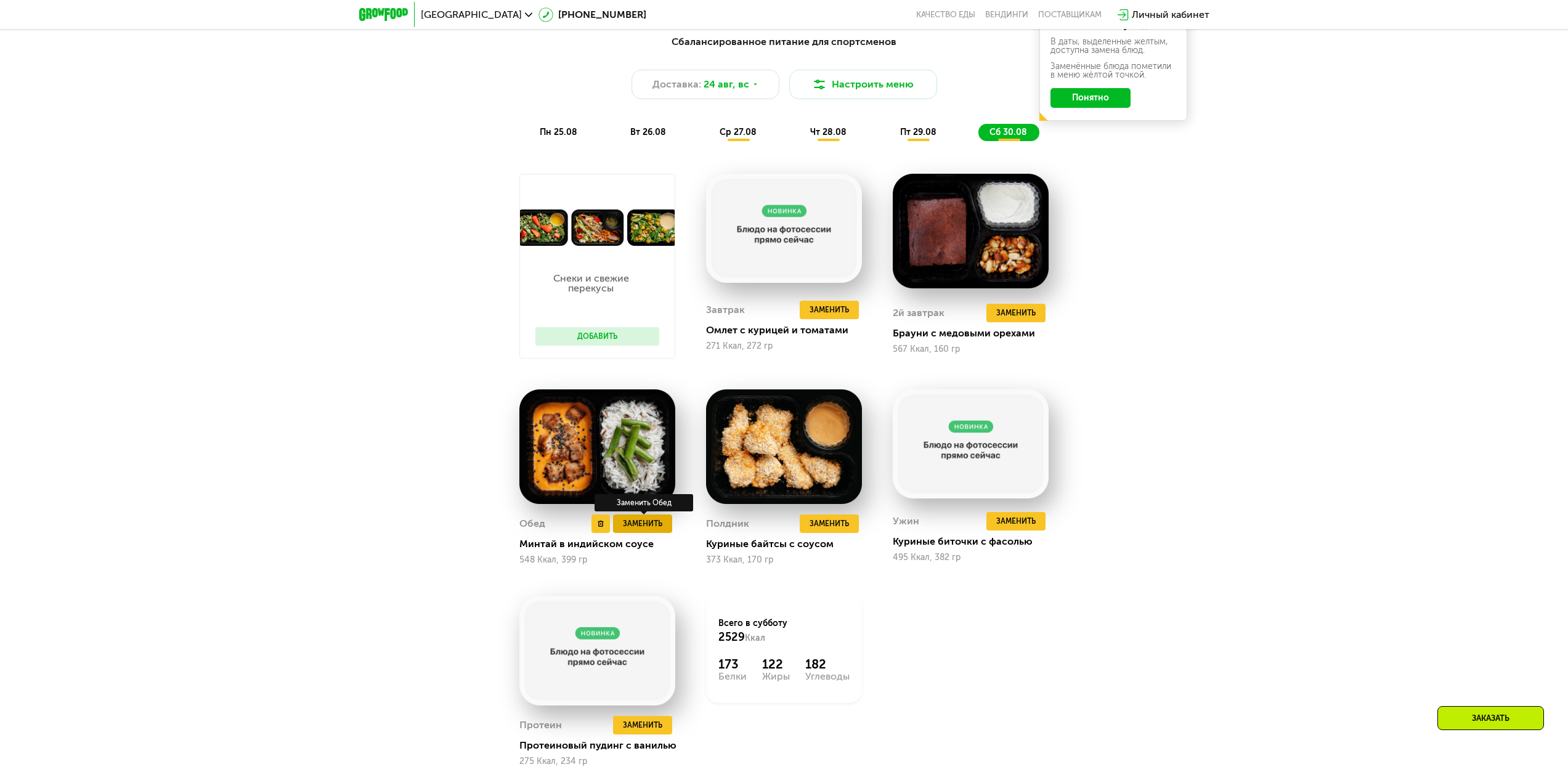
click at [641, 342] on span "Заменить" at bounding box center [642, 524] width 40 height 13
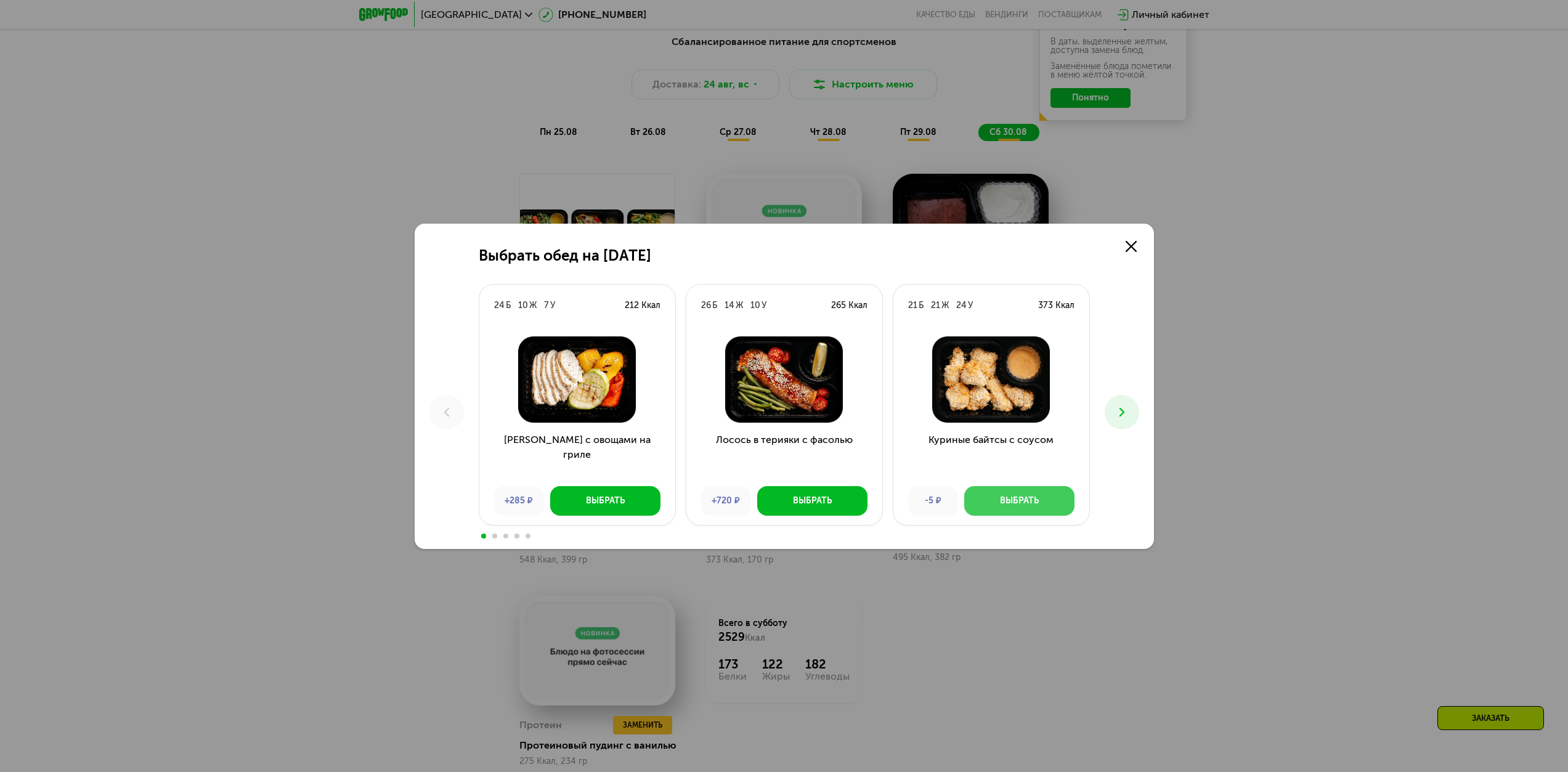
click at [787, 342] on button "Выбрать" at bounding box center [1019, 501] width 110 height 29
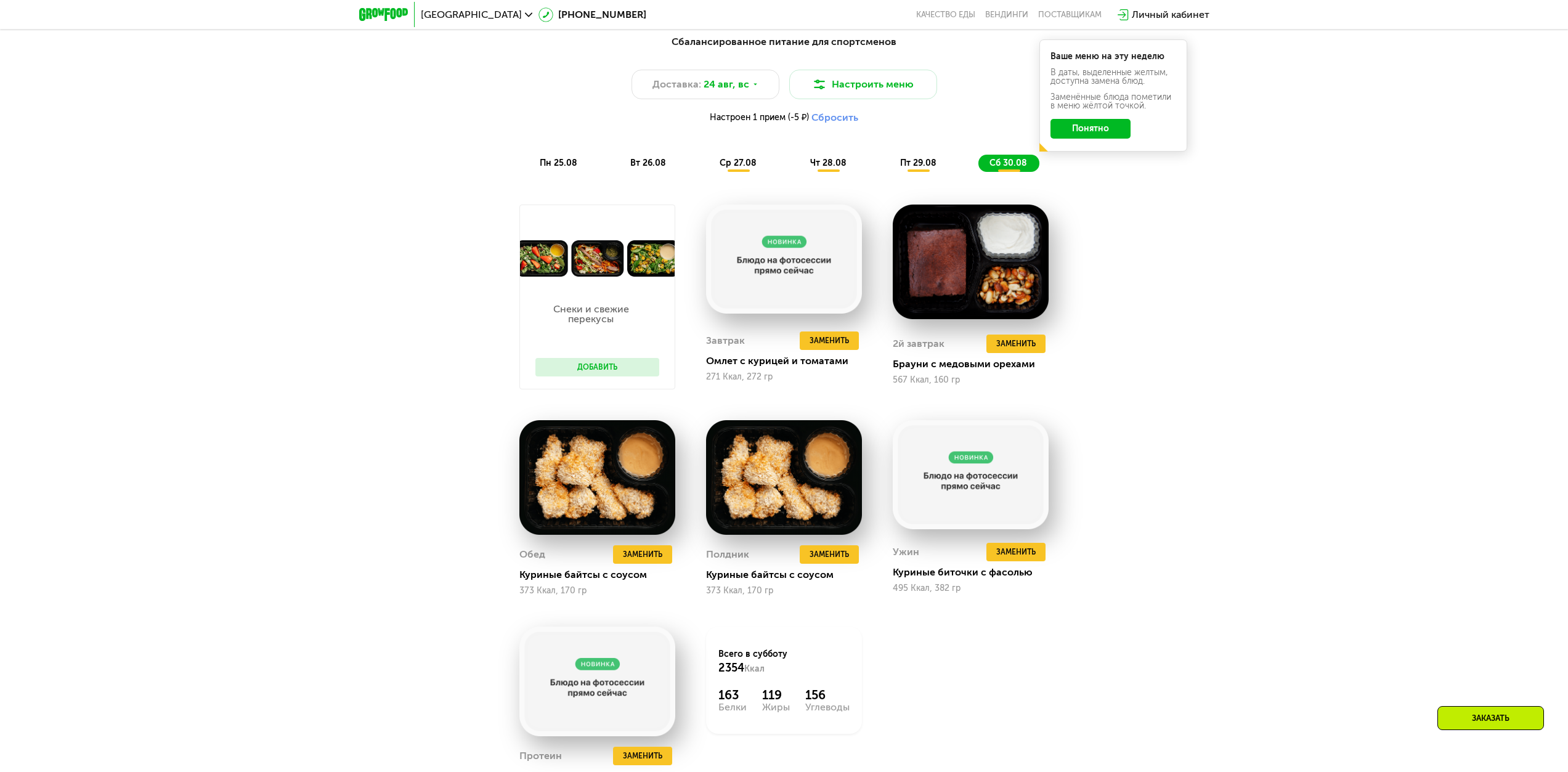
click at [563, 167] on span "пн 25.08" at bounding box center [558, 162] width 38 height 10
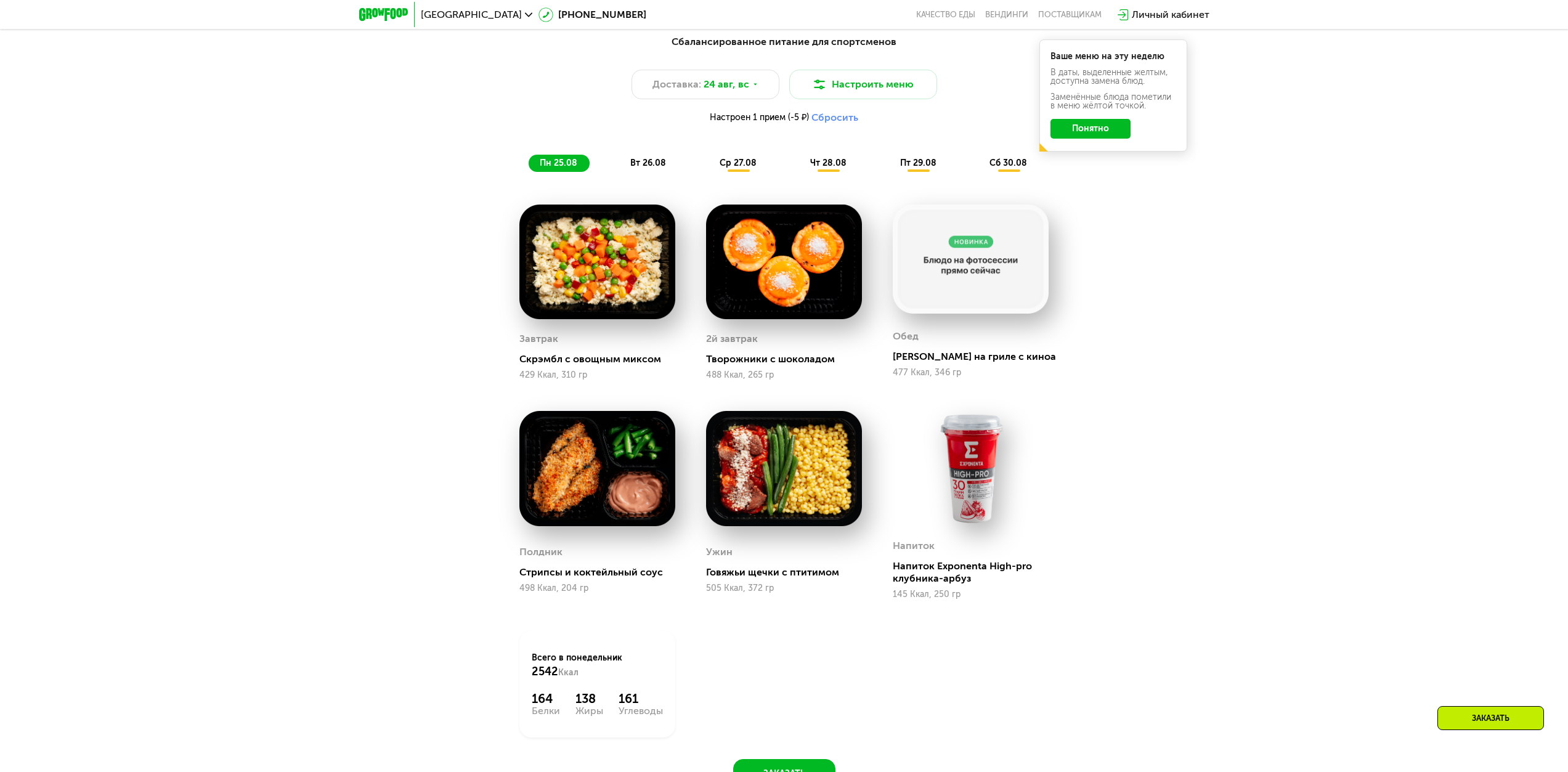
click at [650, 164] on span "вт 26.08" at bounding box center [648, 162] width 36 height 10
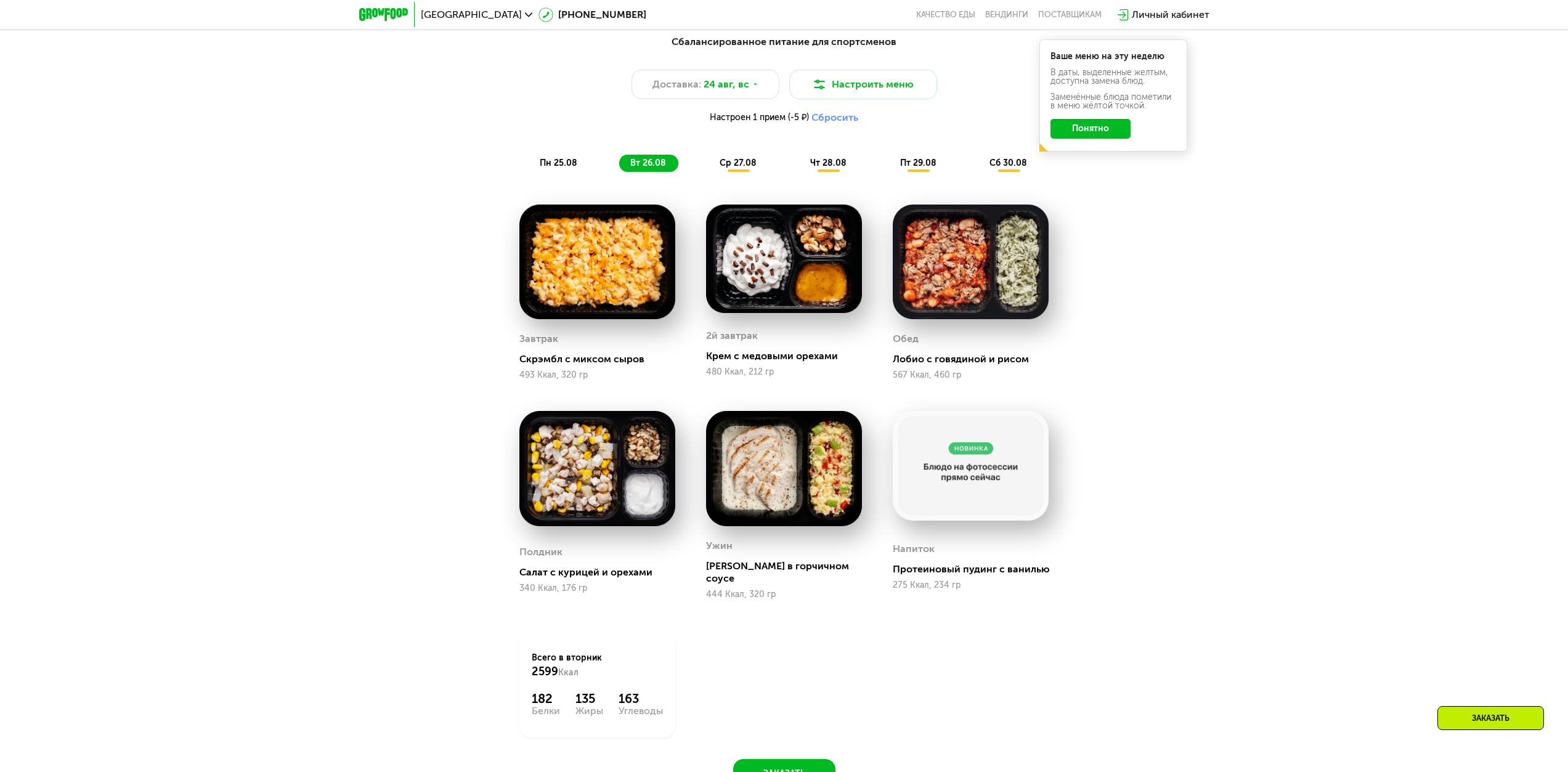
click at [733, 166] on span "ср 27.08" at bounding box center [738, 162] width 37 height 10
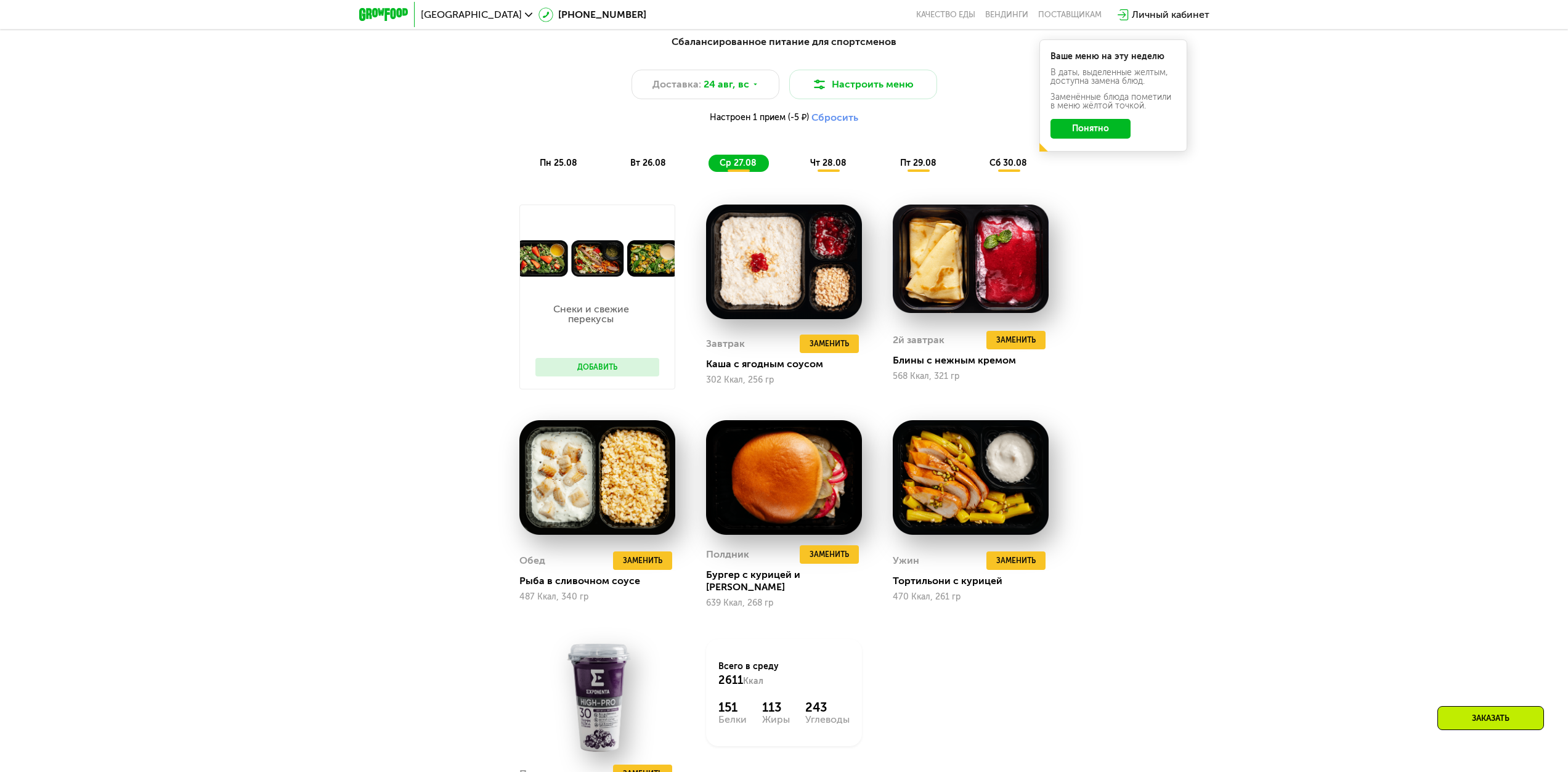
click at [641, 167] on span "вт 26.08" at bounding box center [648, 162] width 36 height 10
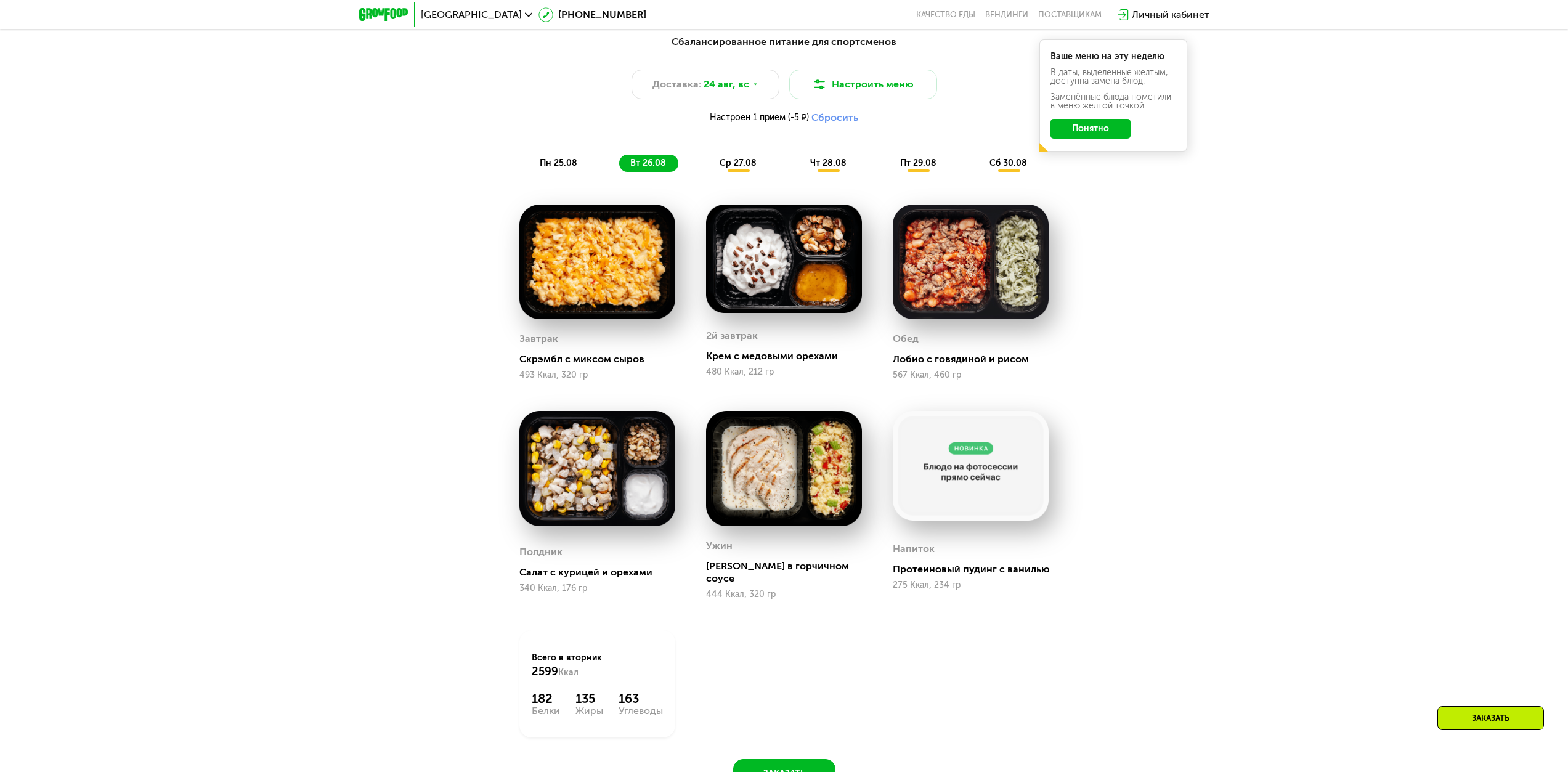
click at [619, 160] on div "пн 25.08" at bounding box center [648, 163] width 59 height 17
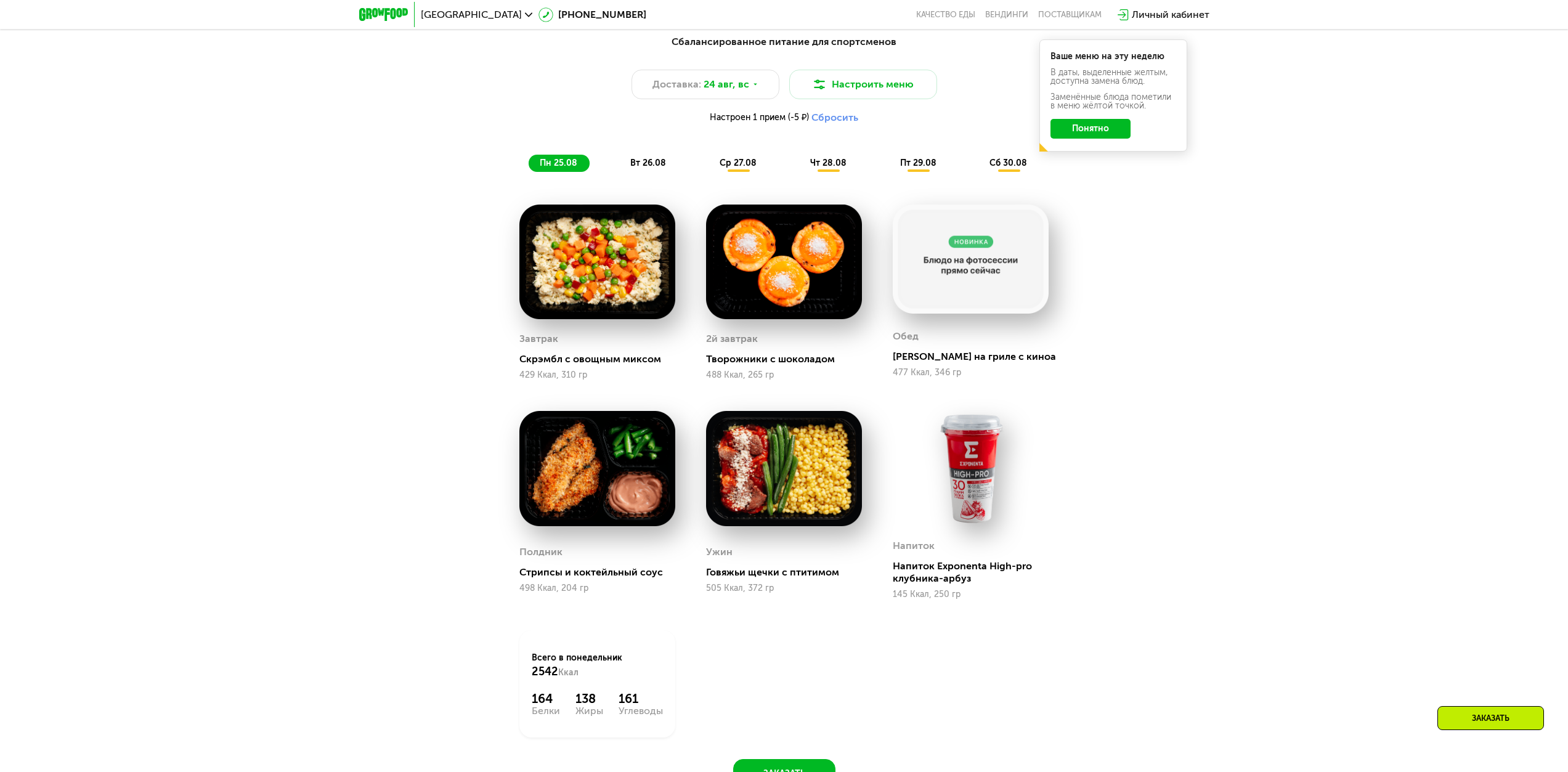
click at [703, 166] on div "пн 25.08 вт 26.08 ср 27.08 чт 28.08 пт 29.08 сб 30.08" at bounding box center [784, 163] width 511 height 17
click at [728, 166] on span "ср 27.08" at bounding box center [738, 162] width 37 height 10
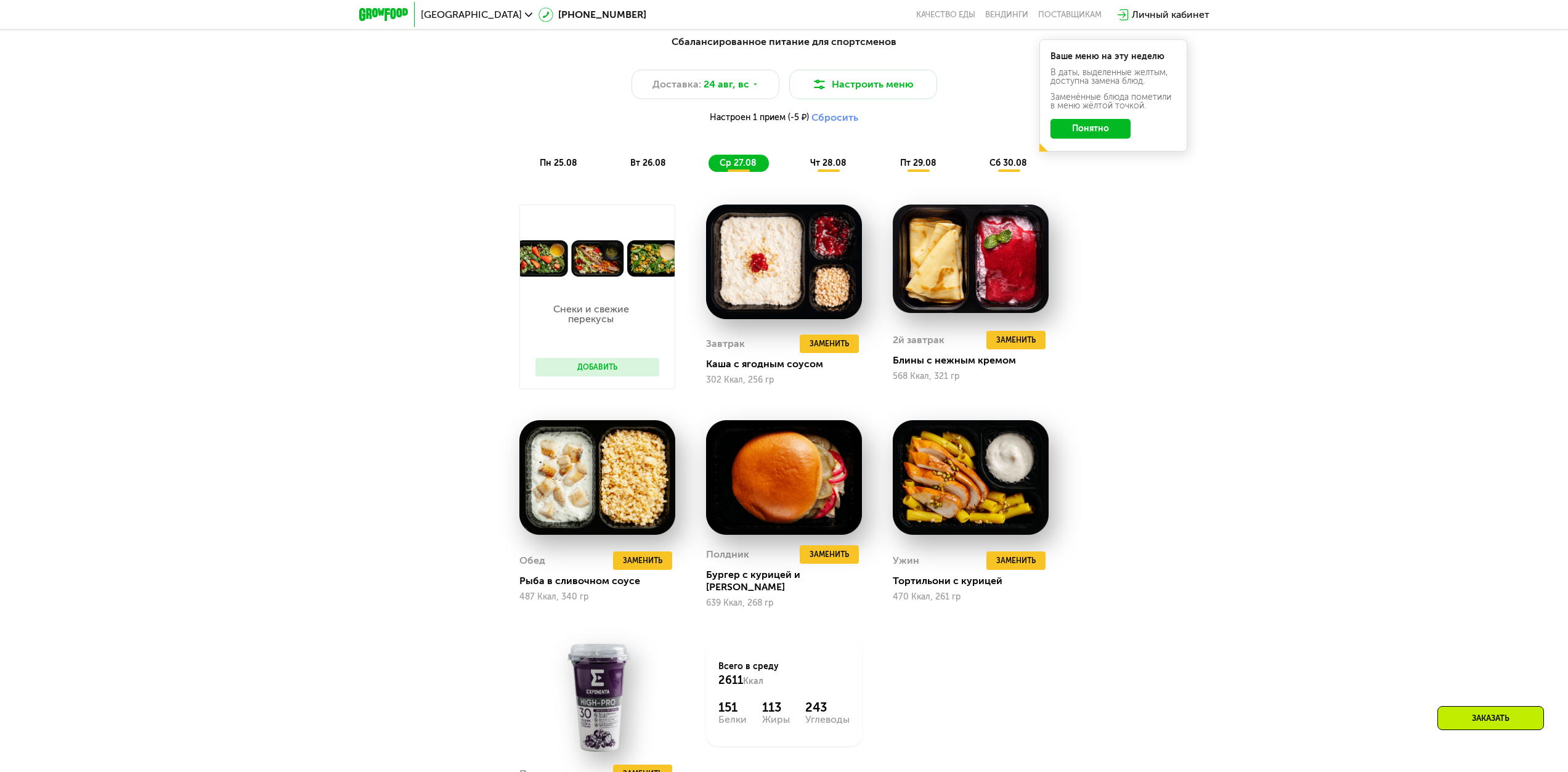
click at [787, 172] on div "чт 28.08" at bounding box center [919, 163] width 60 height 17
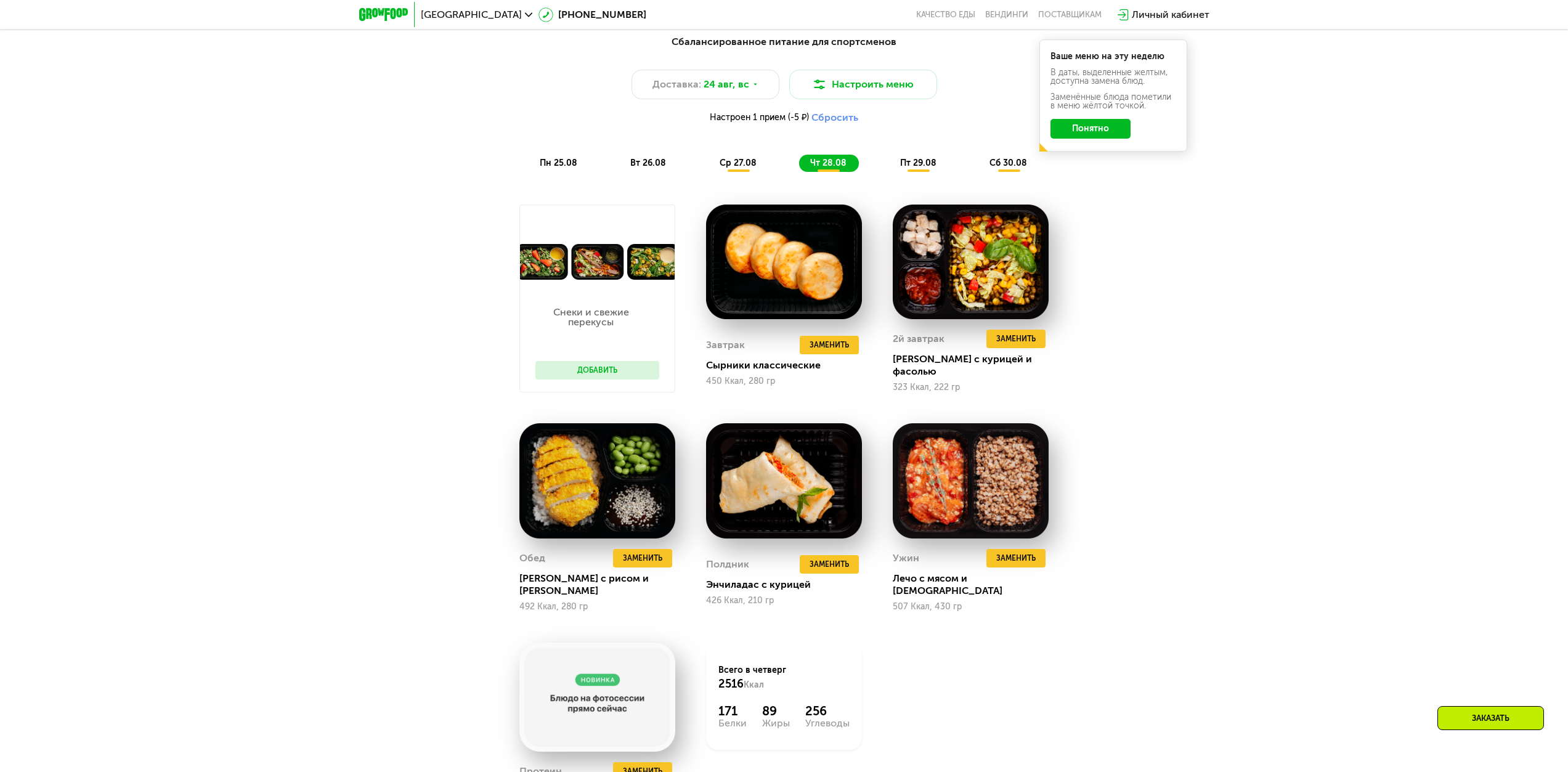
click at [787, 168] on span "пт 29.08" at bounding box center [918, 162] width 36 height 10
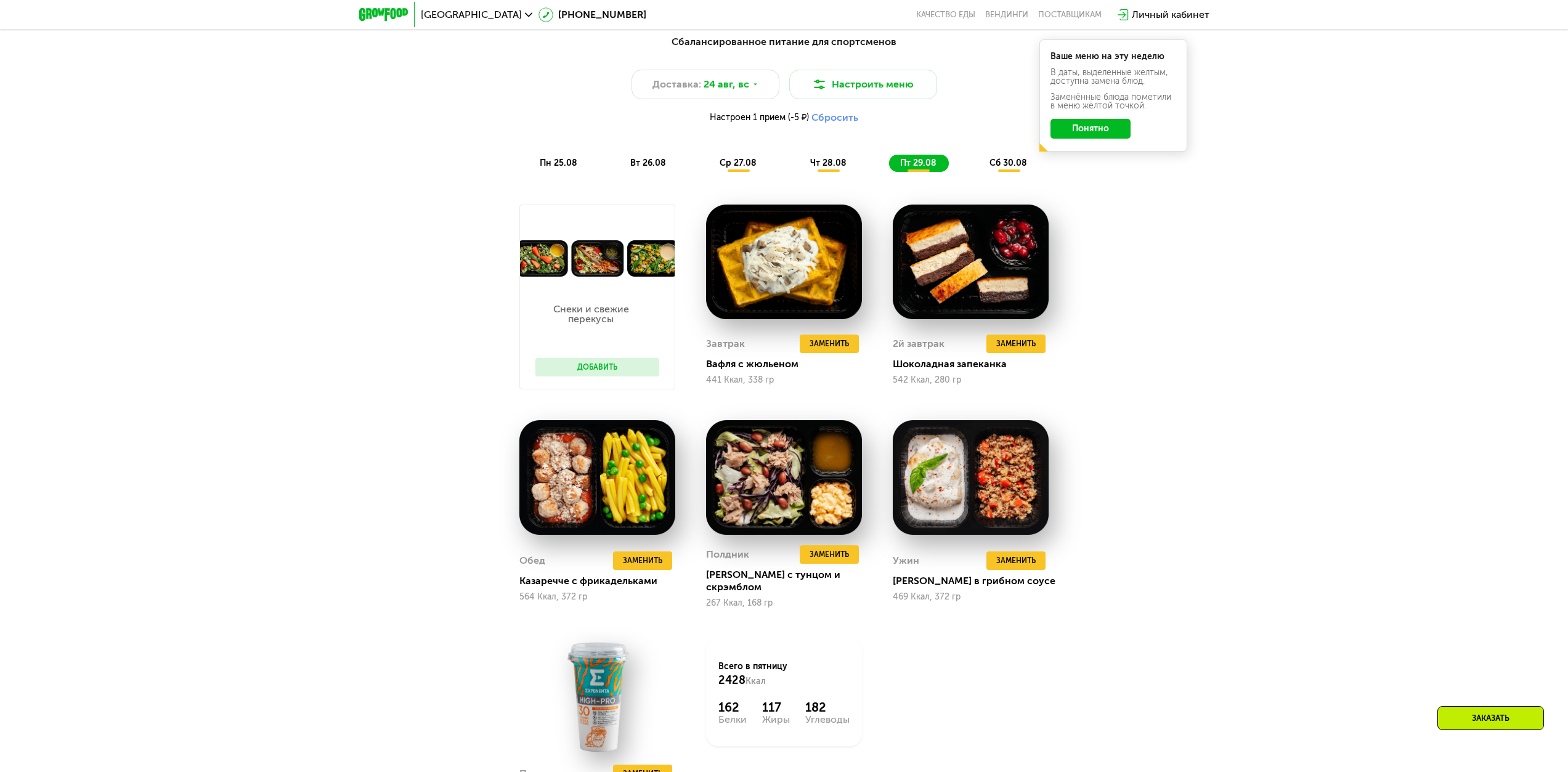
click at [787, 160] on div "сб 30.08" at bounding box center [1008, 163] width 61 height 17
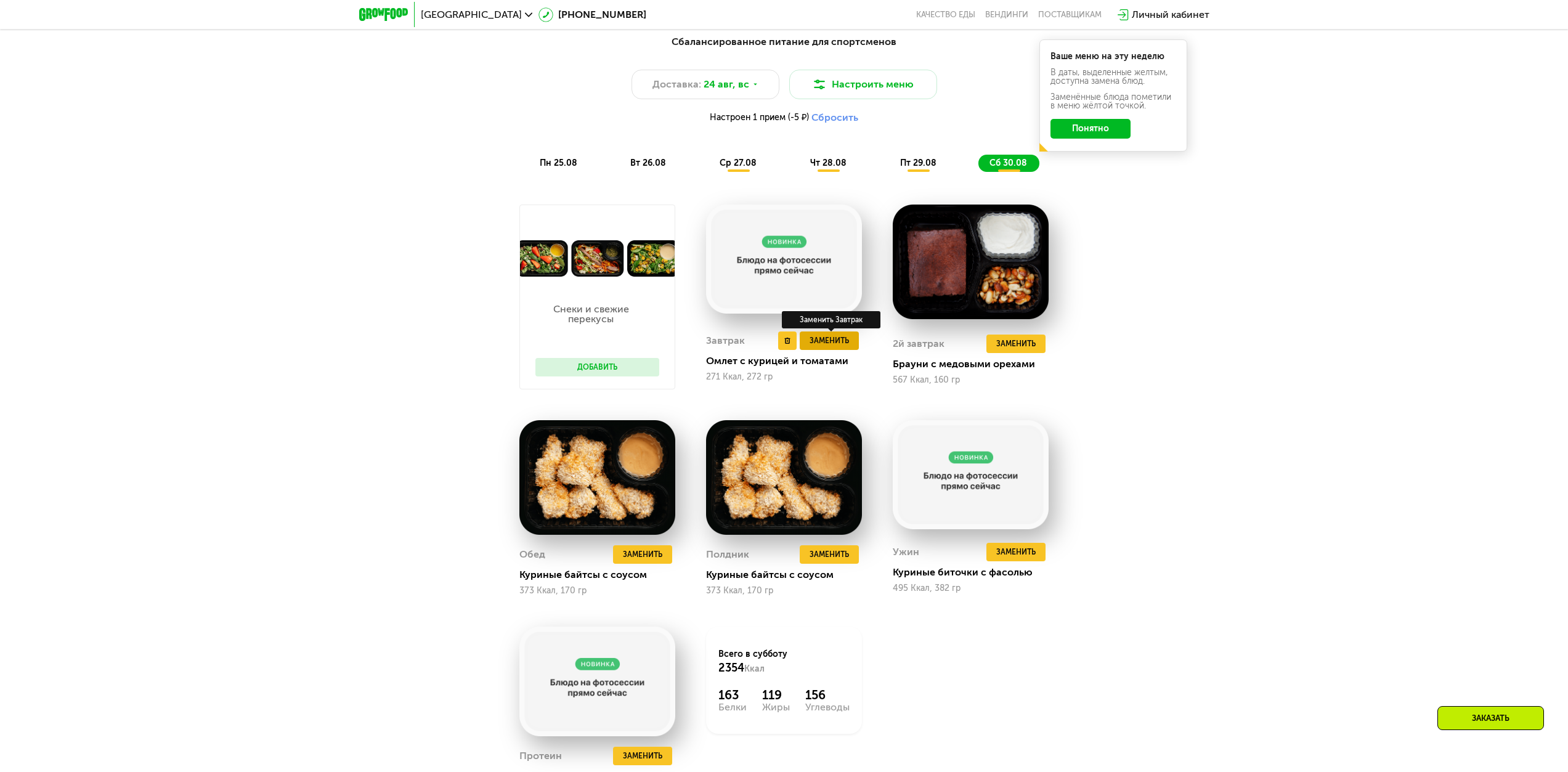
click at [787, 342] on span "Заменить" at bounding box center [829, 341] width 40 height 13
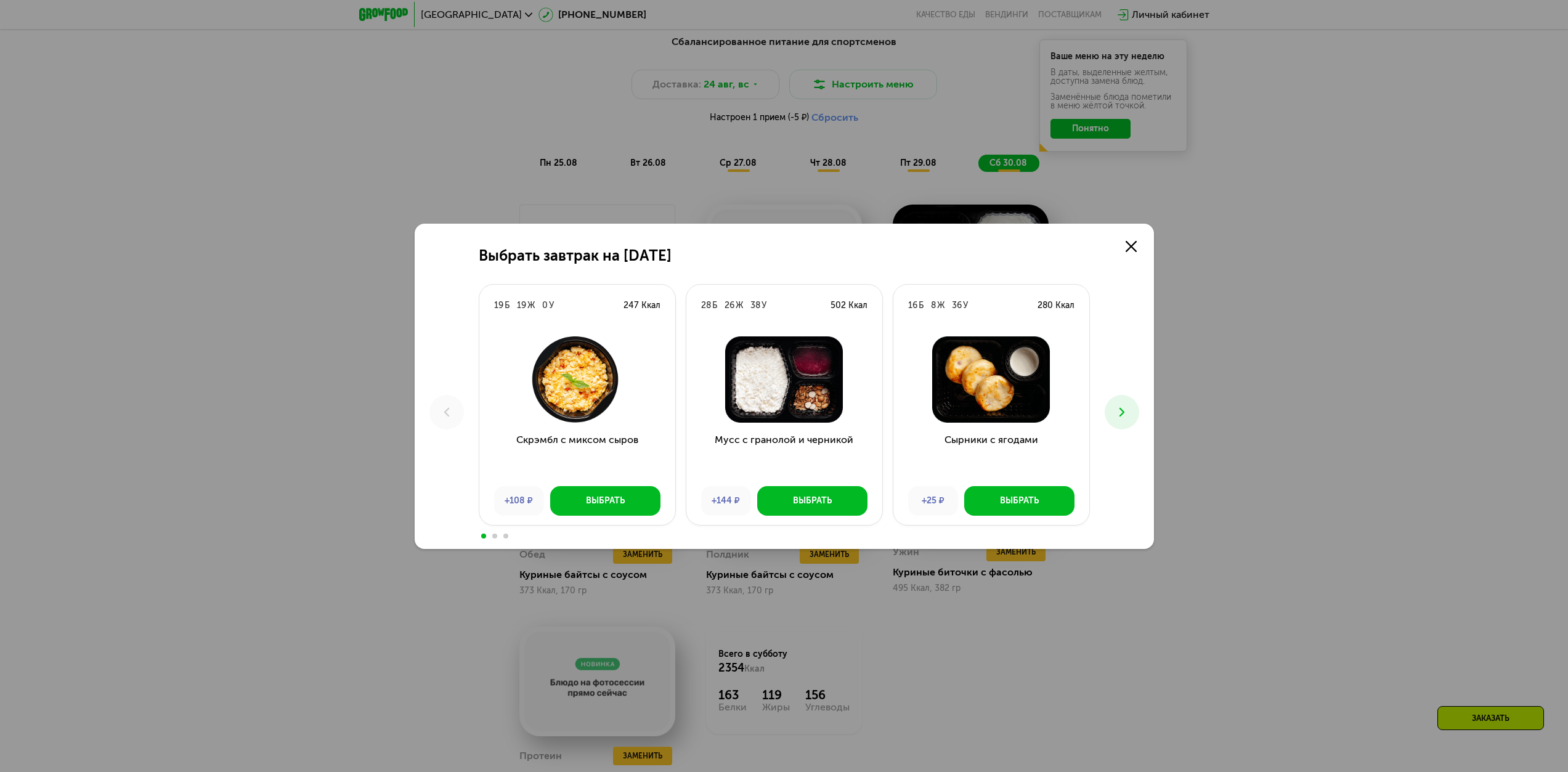
click at [787, 342] on icon at bounding box center [1122, 412] width 15 height 15
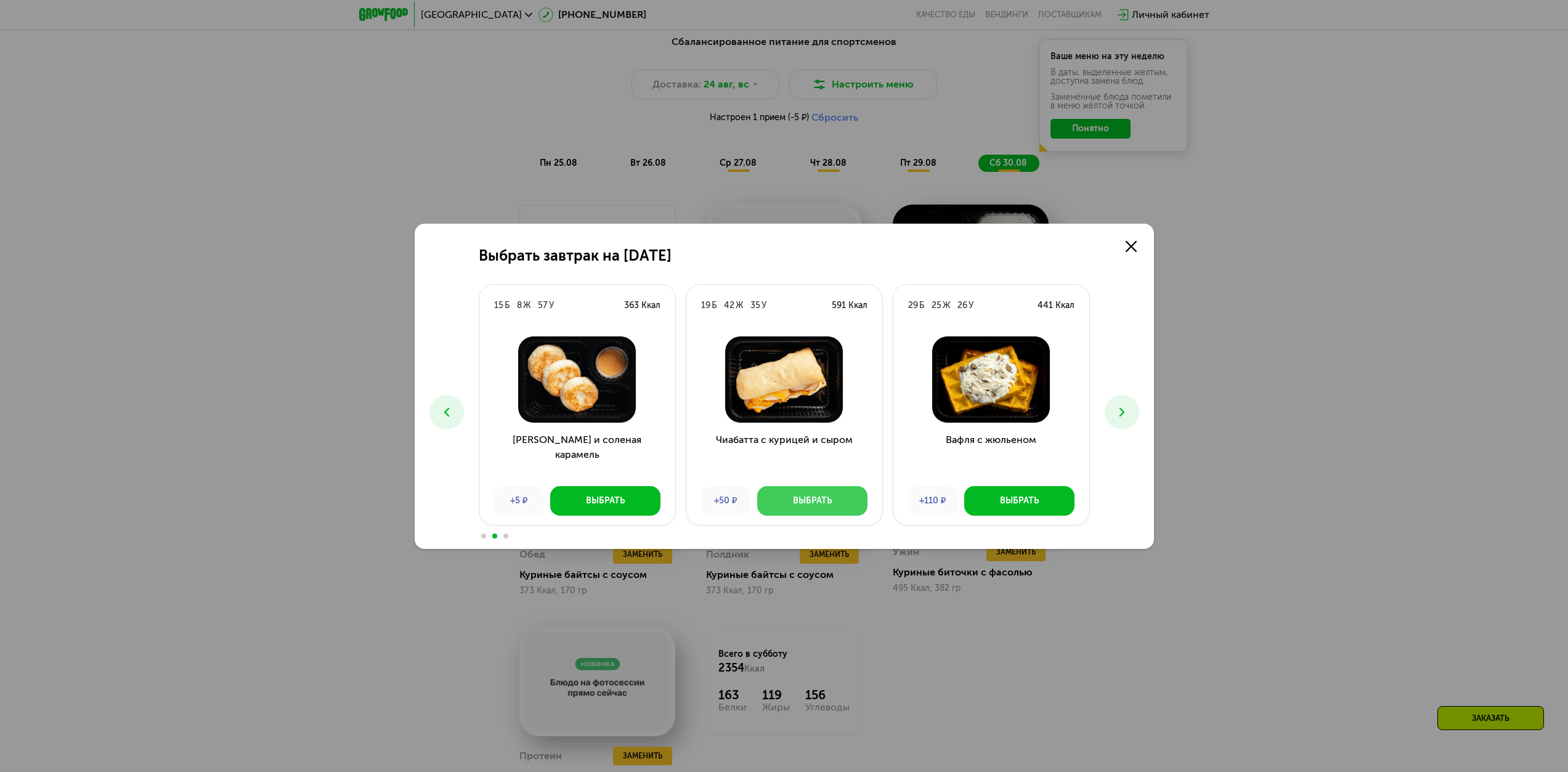
click at [787, 342] on div "Выбрать" at bounding box center [812, 501] width 39 height 13
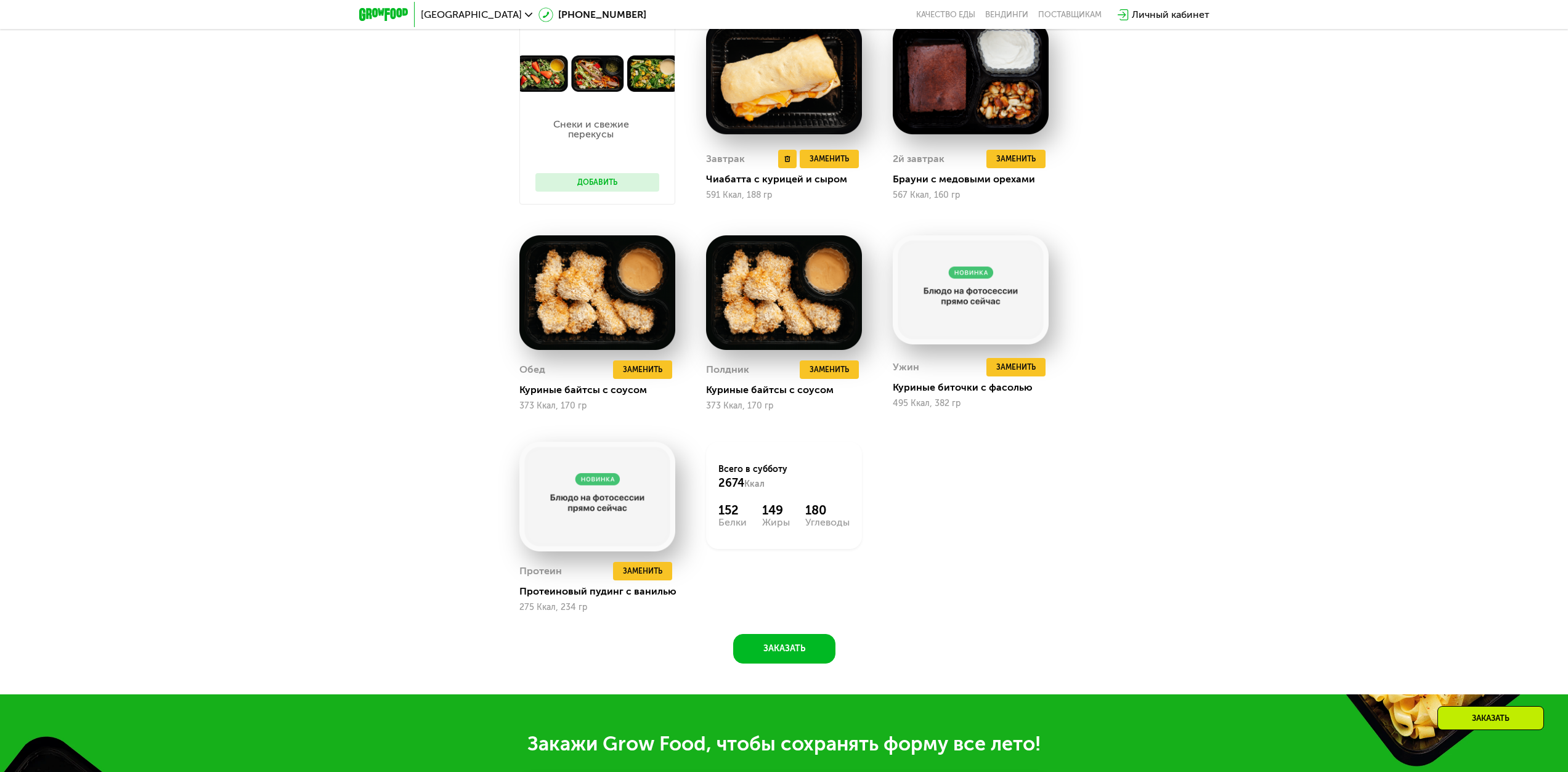
scroll to position [1283, 0]
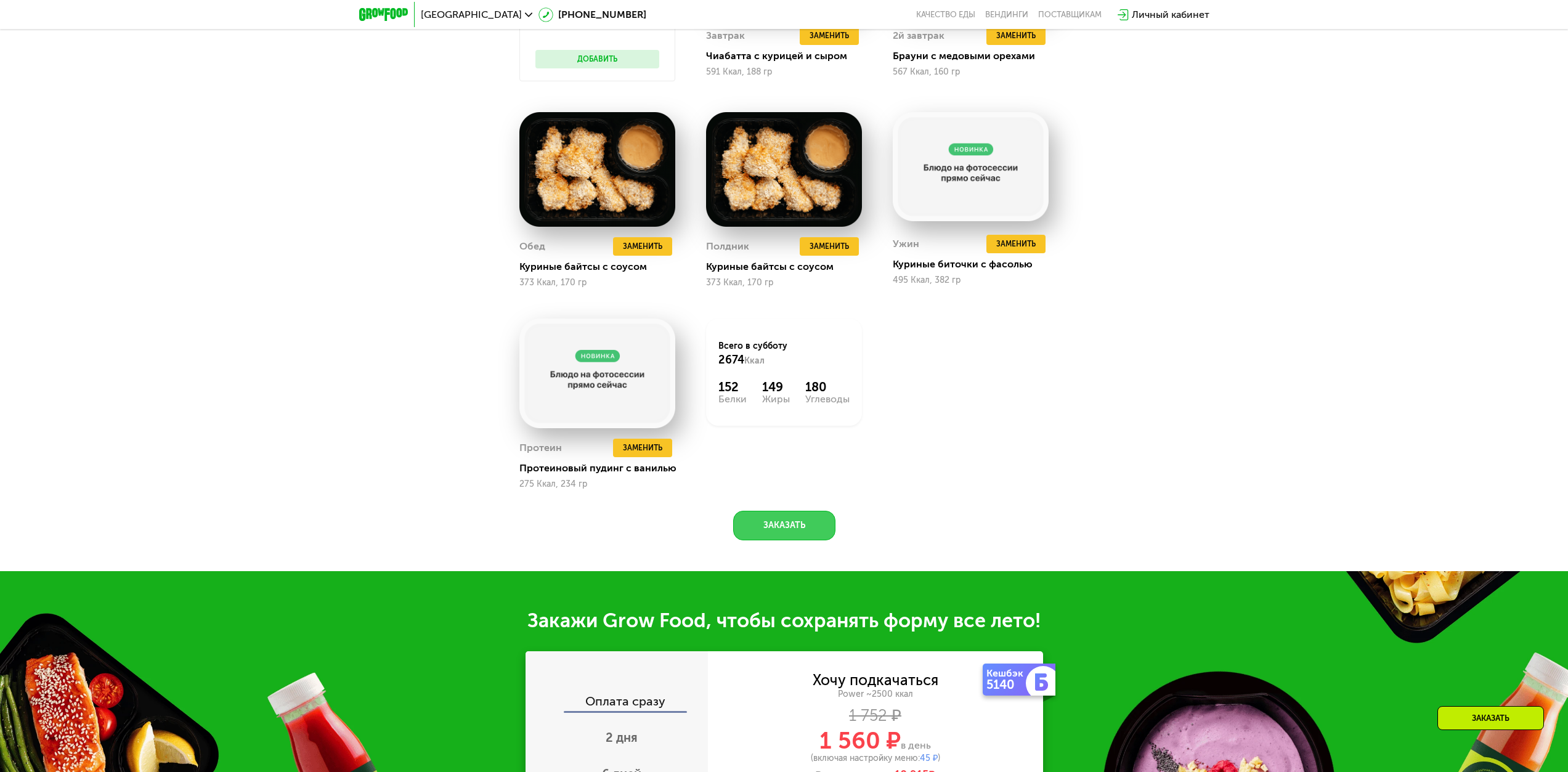
click at [784, 342] on button "Заказать" at bounding box center [784, 526] width 102 height 29
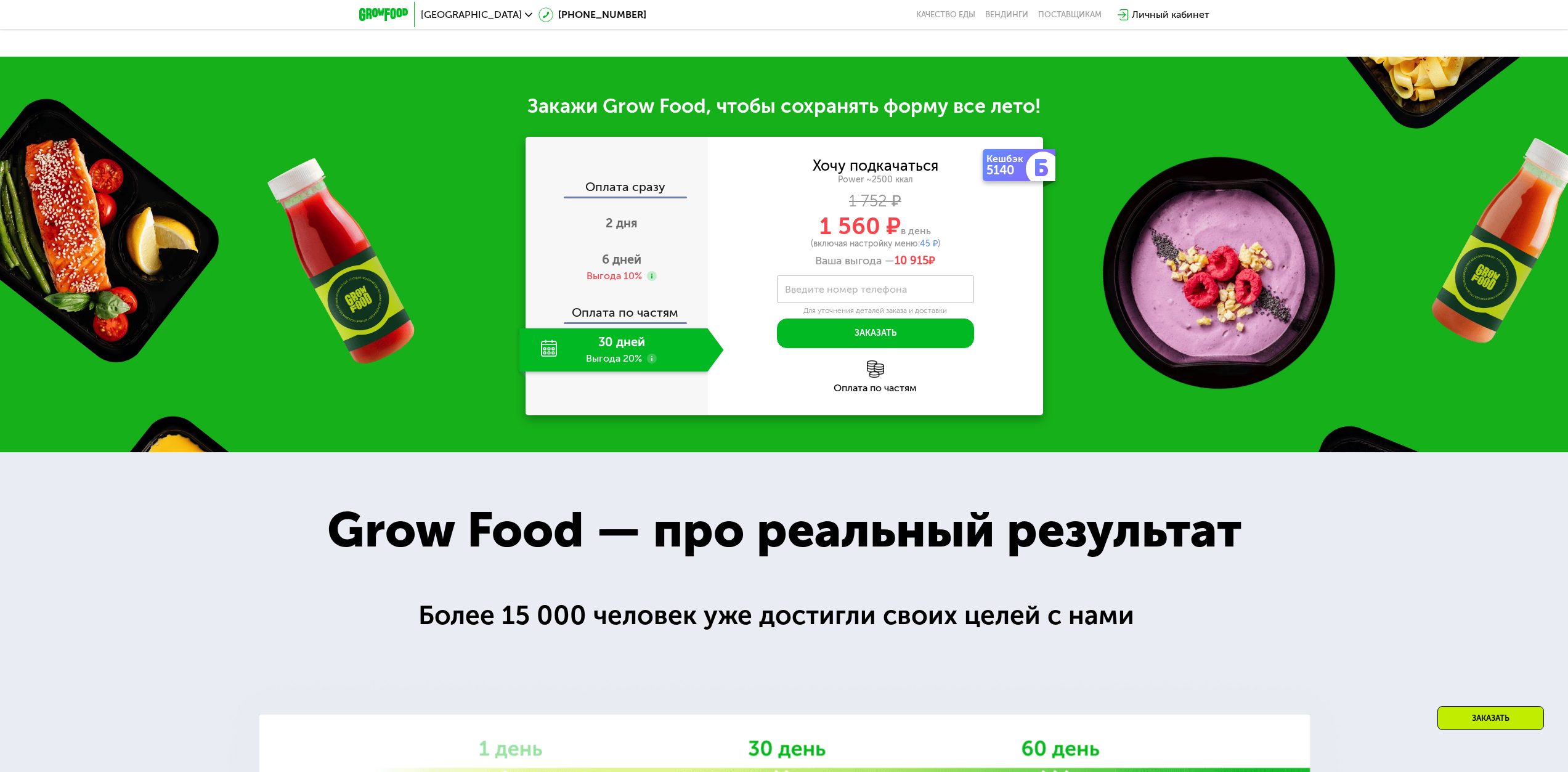
scroll to position [1797, 0]
drag, startPoint x: 823, startPoint y: 232, endPoint x: 931, endPoint y: 236, distance: 108.1
click at [787, 236] on div "1 560 ₽ в день" at bounding box center [875, 227] width 335 height 24
drag, startPoint x: 945, startPoint y: 266, endPoint x: 842, endPoint y: 250, distance: 104.2
click at [787, 250] on div "Хочу подкачаться Power ~2500 ккал 1 752 ₽ 1 560 ₽ в день (включая настройку мен…" at bounding box center [875, 214] width 335 height 109
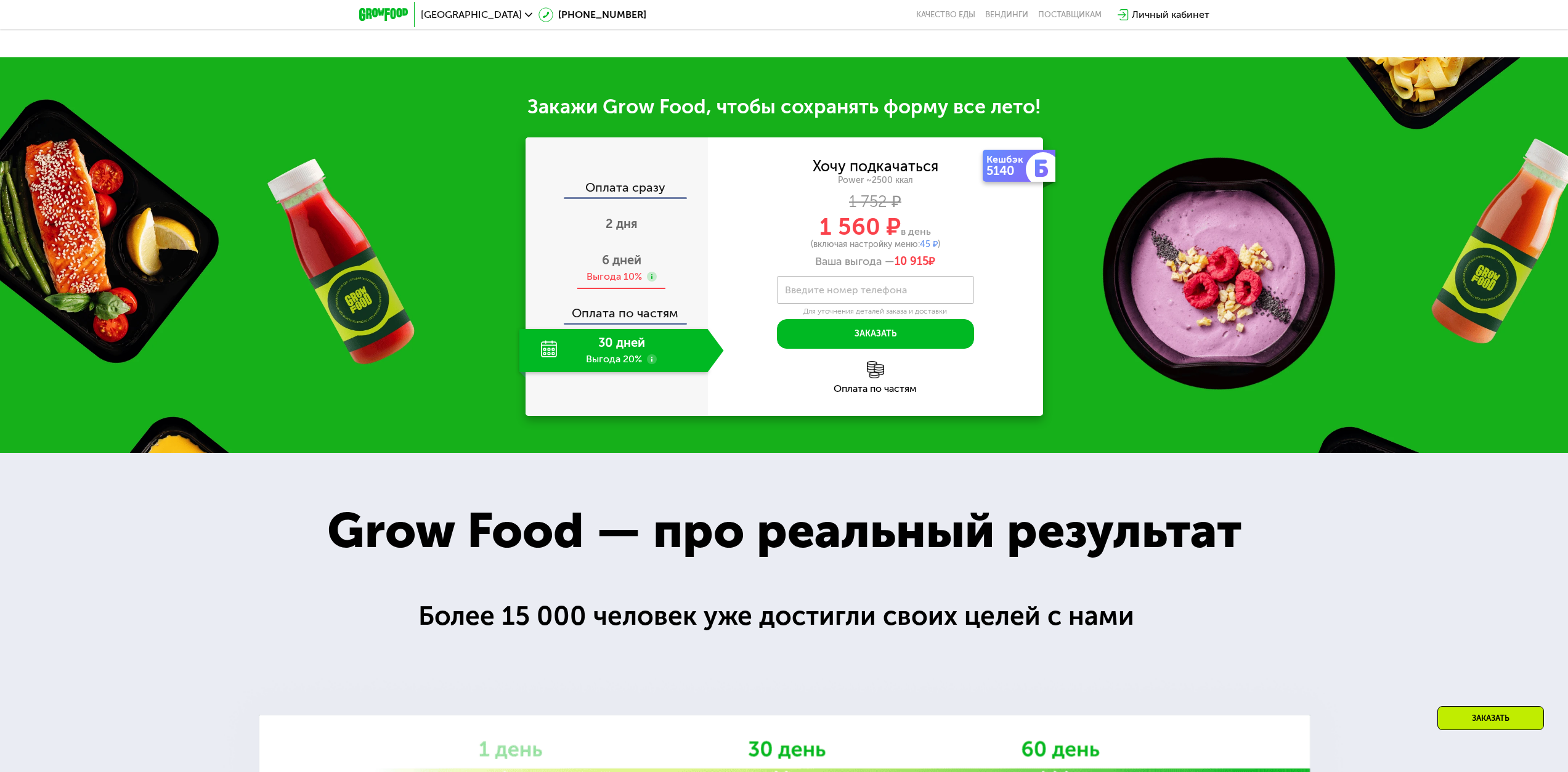
click at [611, 266] on span "6 дней" at bounding box center [621, 259] width 40 height 15
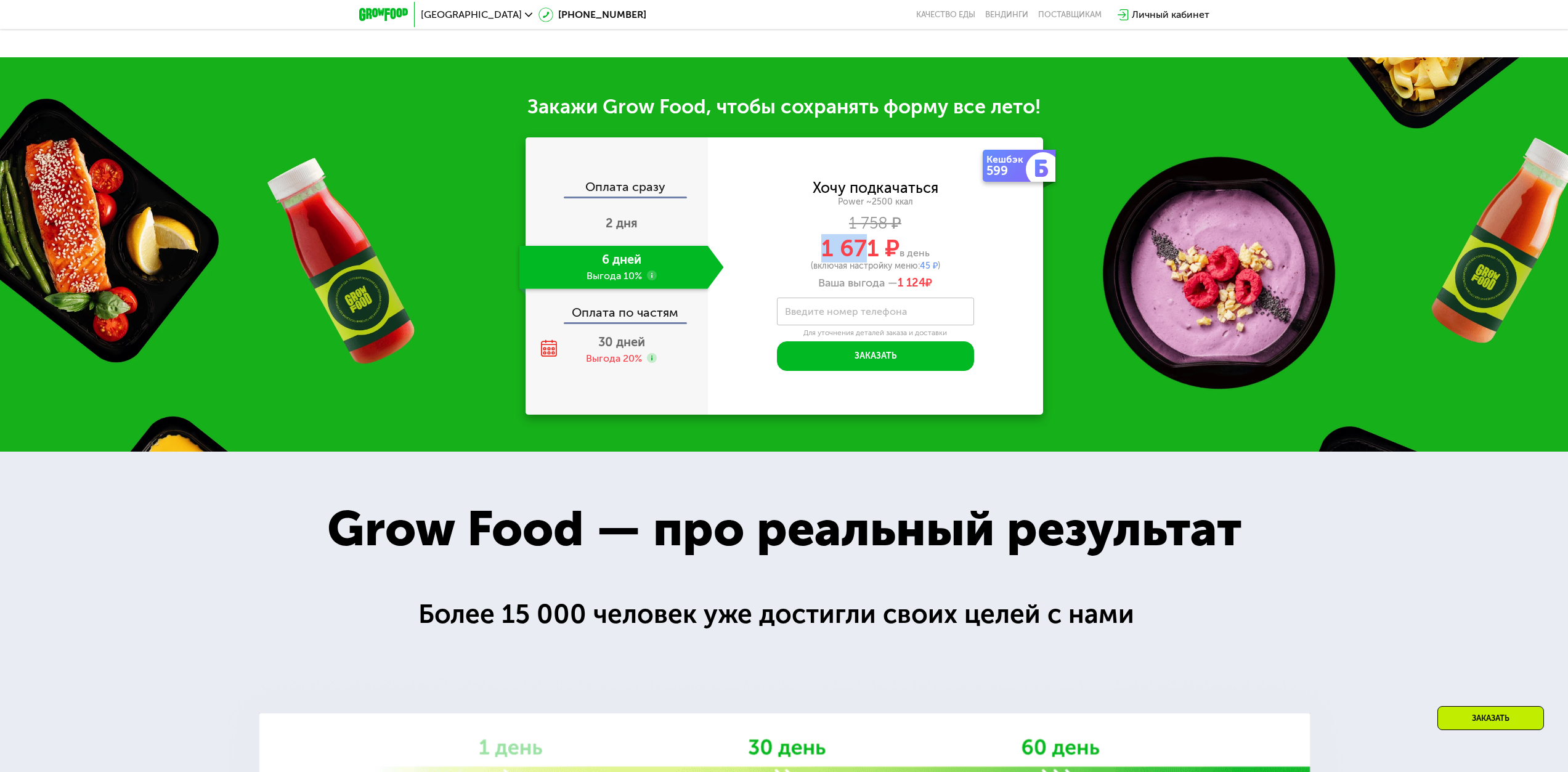
drag, startPoint x: 814, startPoint y: 252, endPoint x: 860, endPoint y: 245, distance: 46.5
click at [787, 245] on div "1 671 ₽ в день" at bounding box center [875, 248] width 335 height 24
